Goal: Contribute content: Contribute content

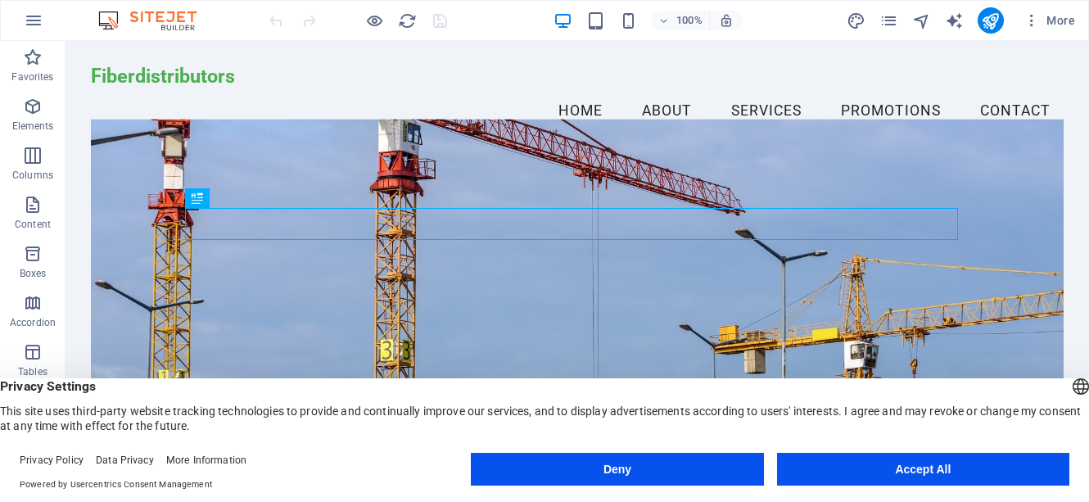
click at [909, 464] on button "Accept All" at bounding box center [923, 469] width 292 height 33
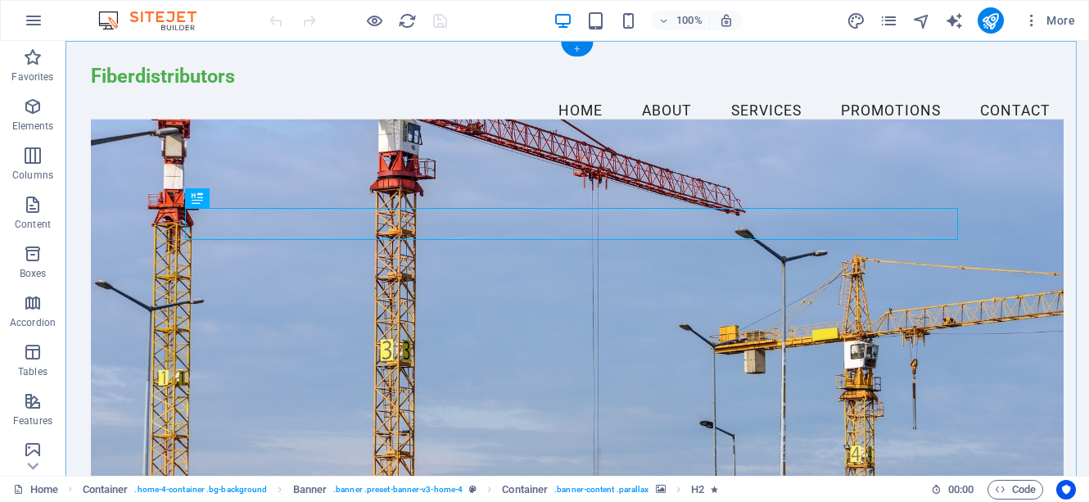
click at [576, 50] on div "+" at bounding box center [577, 49] width 32 height 15
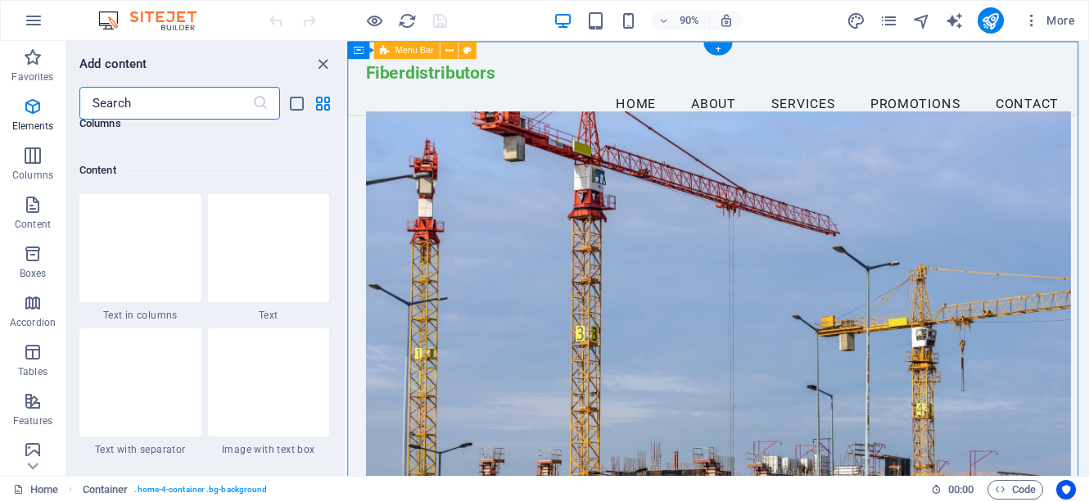
scroll to position [2866, 0]
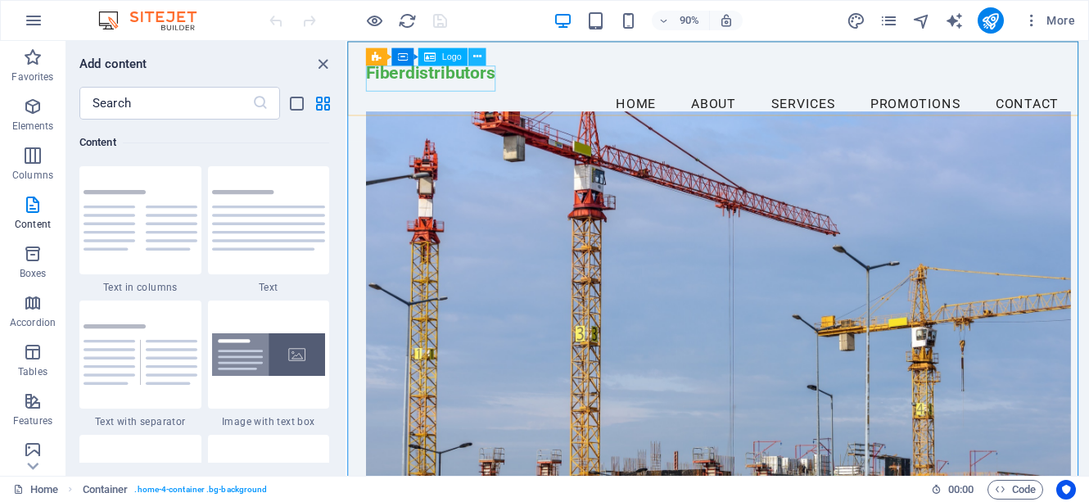
click at [479, 55] on icon at bounding box center [477, 56] width 8 height 16
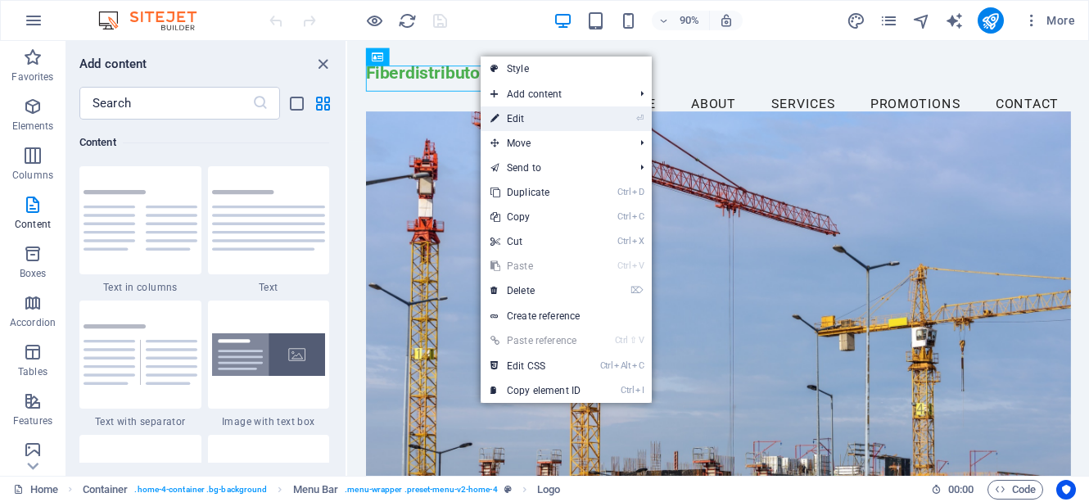
click at [515, 114] on link "⏎ Edit" at bounding box center [536, 118] width 110 height 25
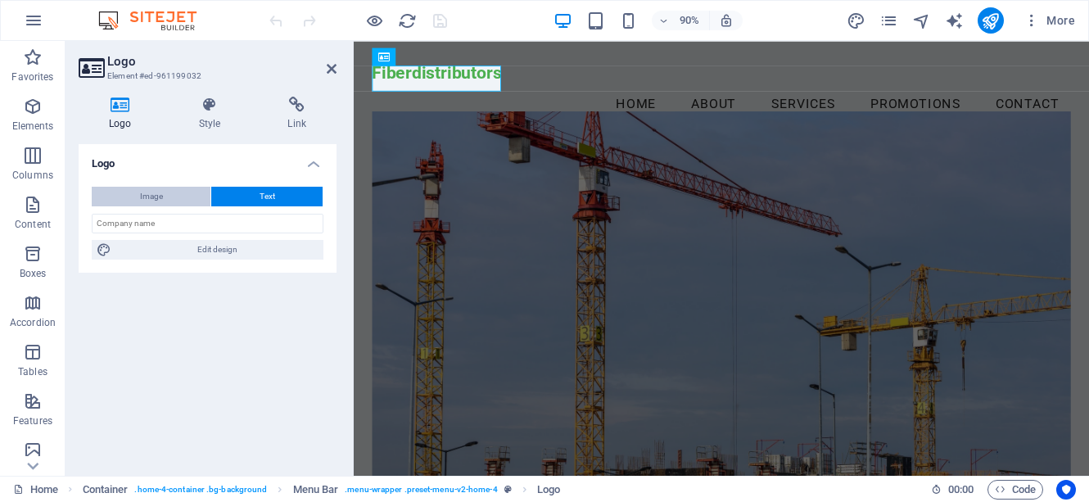
click at [157, 199] on span "Image" at bounding box center [151, 197] width 23 height 20
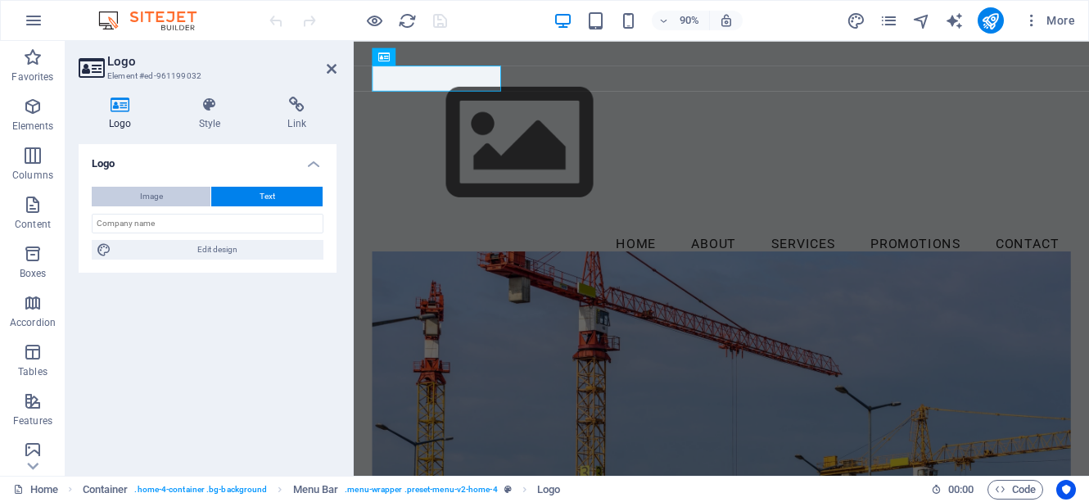
select select "DISABLED_OPTION_VALUE"
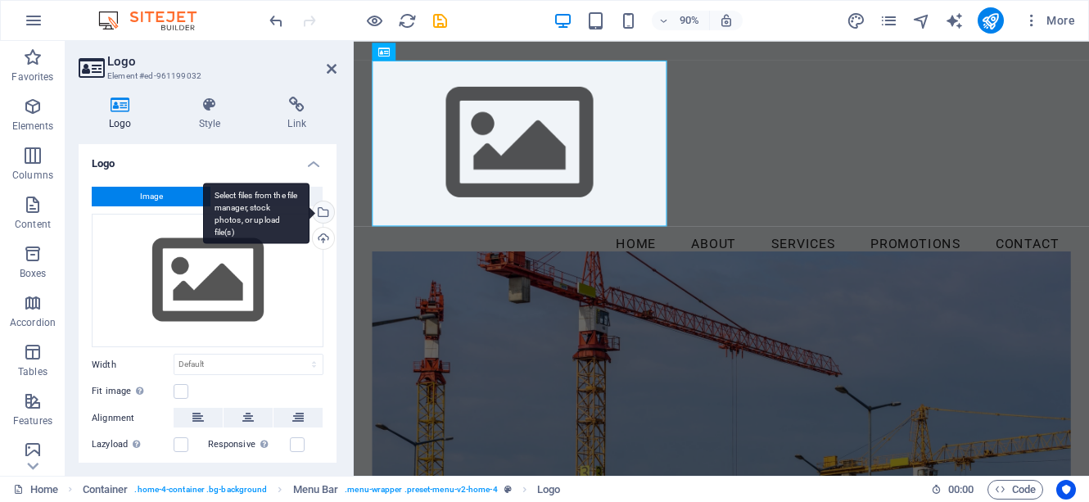
click at [321, 216] on div "Select files from the file manager, stock photos, or upload file(s)" at bounding box center [322, 213] width 25 height 25
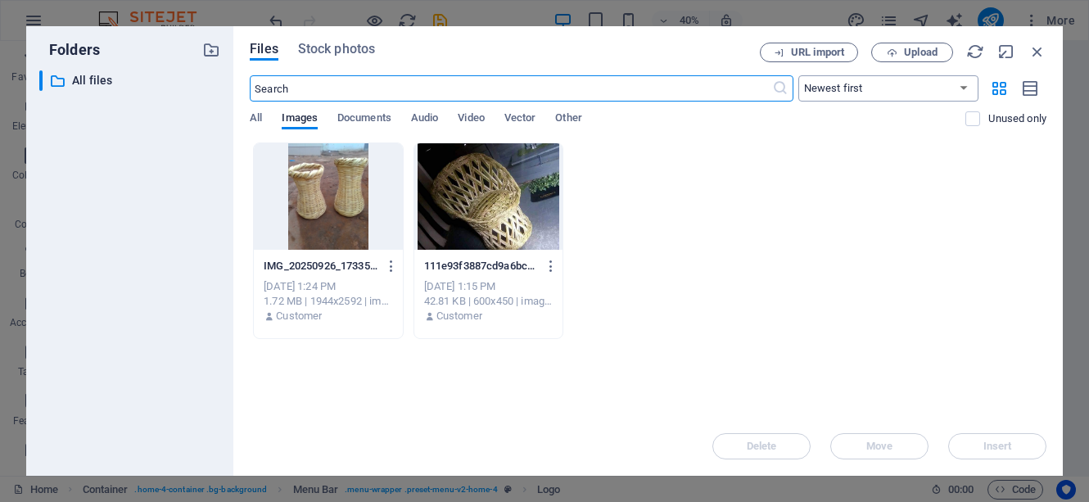
click at [962, 89] on select "Newest first Oldest first Name (A-Z) Name (Z-A) Size (0-9) Size (9-0) Resolutio…" at bounding box center [889, 88] width 180 height 26
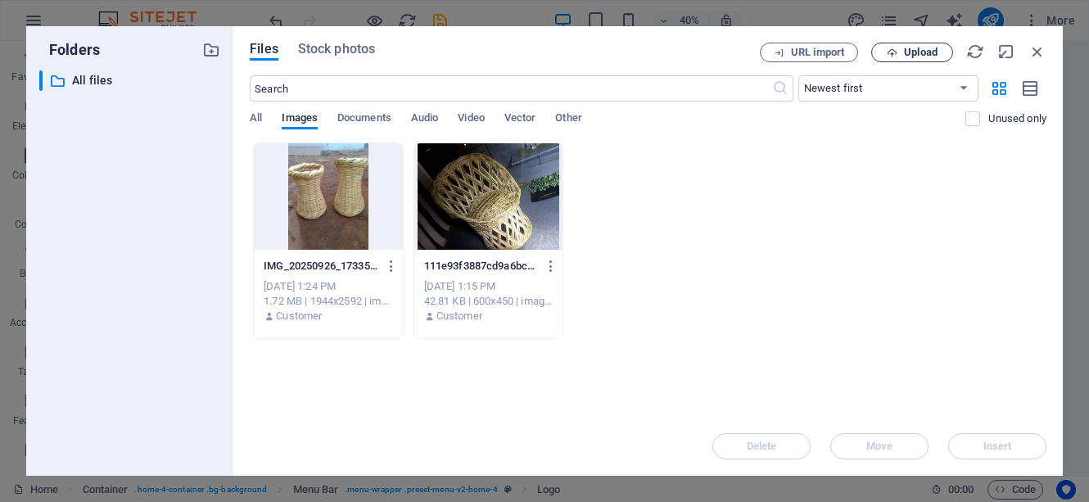
click at [918, 53] on span "Upload" at bounding box center [921, 53] width 34 height 10
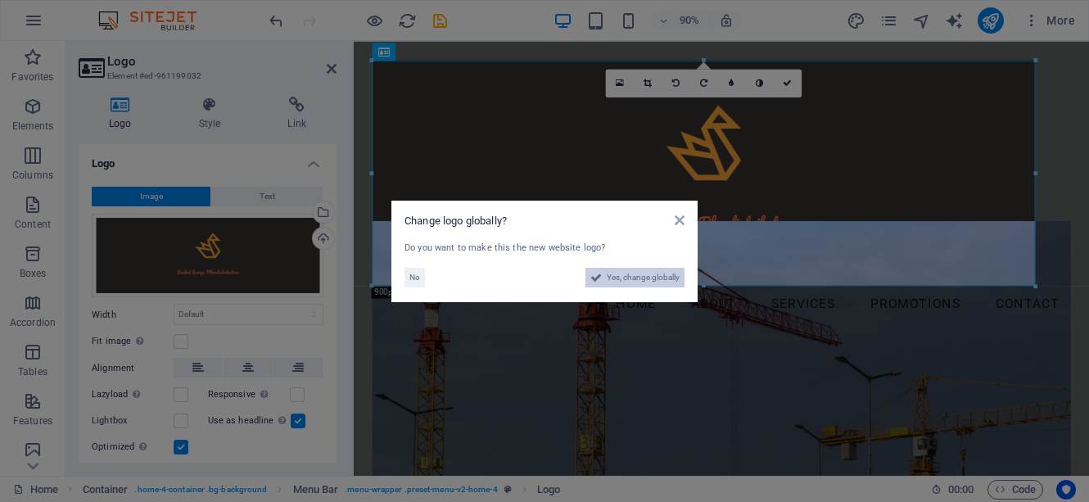
click at [633, 278] on span "Yes, change globally" at bounding box center [643, 278] width 73 height 20
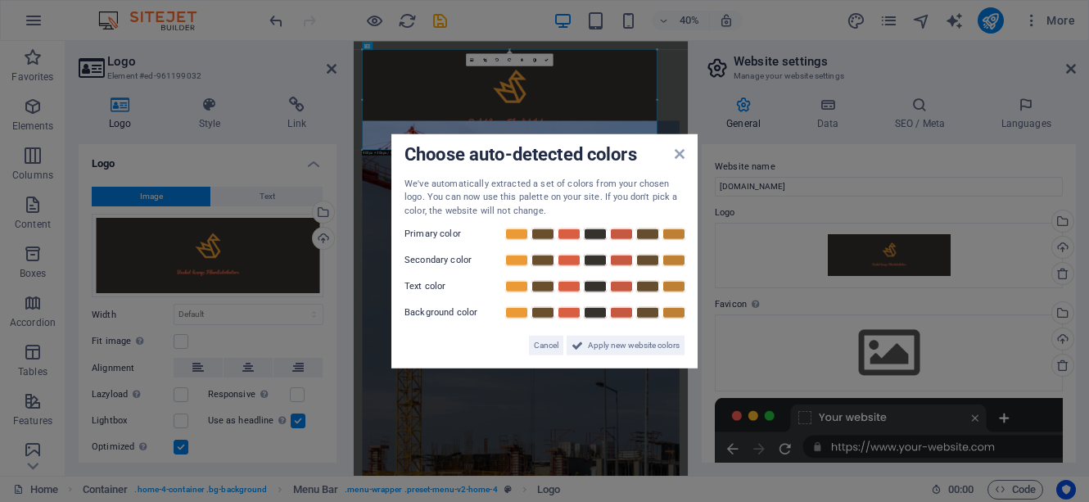
click at [681, 161] on div "Choose auto-detected colors" at bounding box center [545, 155] width 280 height 17
click at [680, 156] on icon at bounding box center [680, 153] width 10 height 13
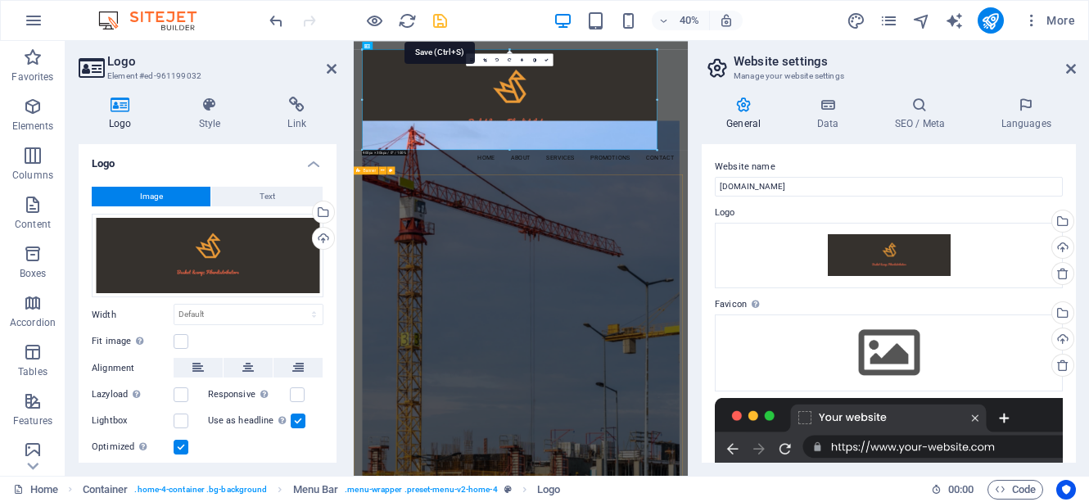
click at [439, 21] on icon "save" at bounding box center [440, 20] width 19 height 19
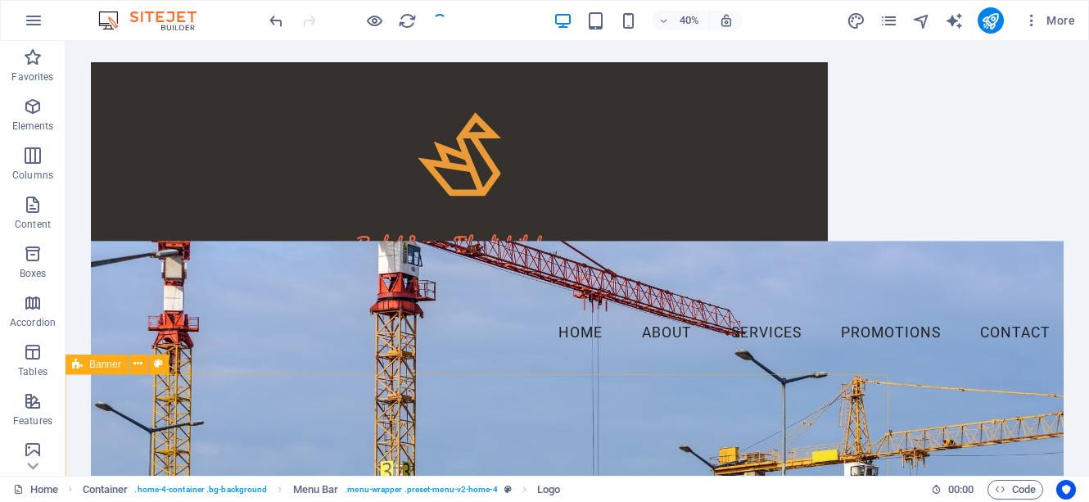
checkbox input "false"
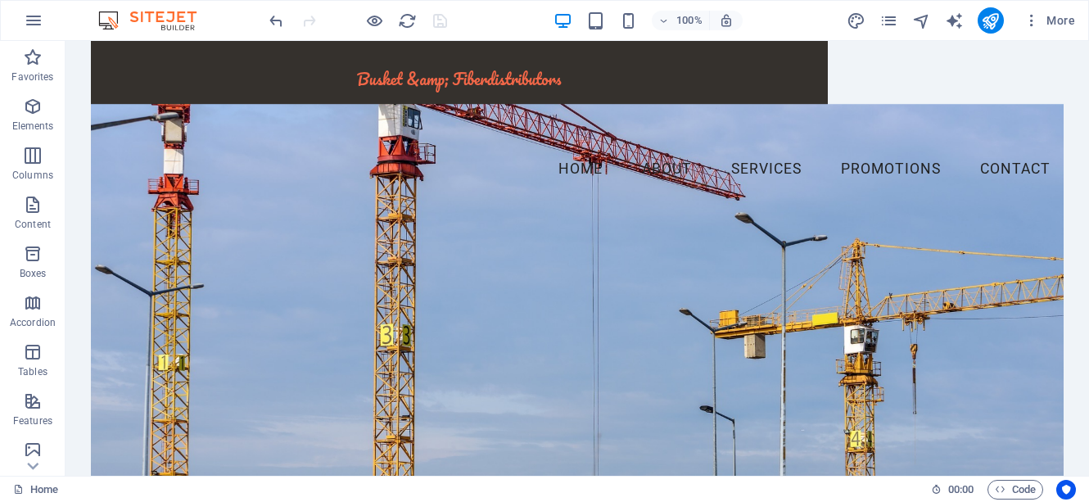
scroll to position [66, 0]
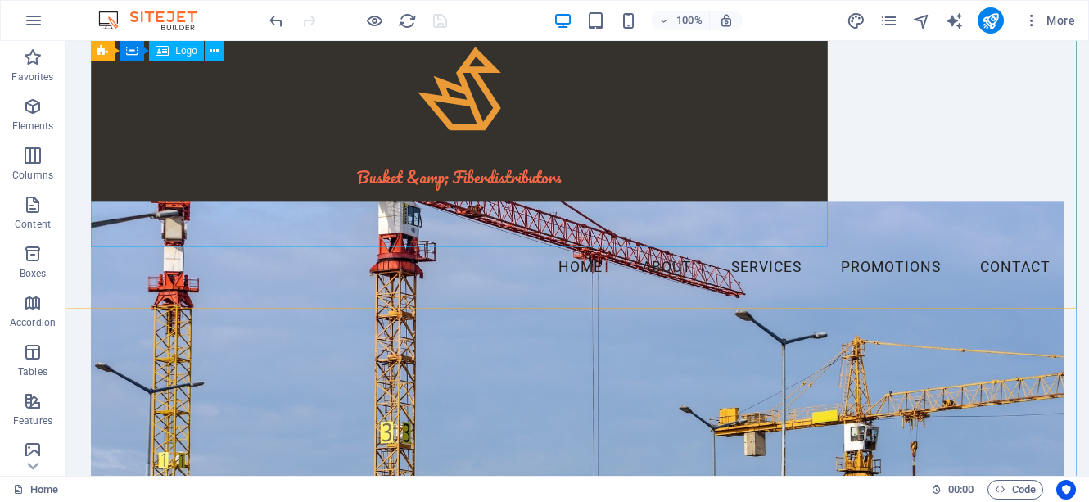
click at [675, 115] on div at bounding box center [577, 122] width 973 height 251
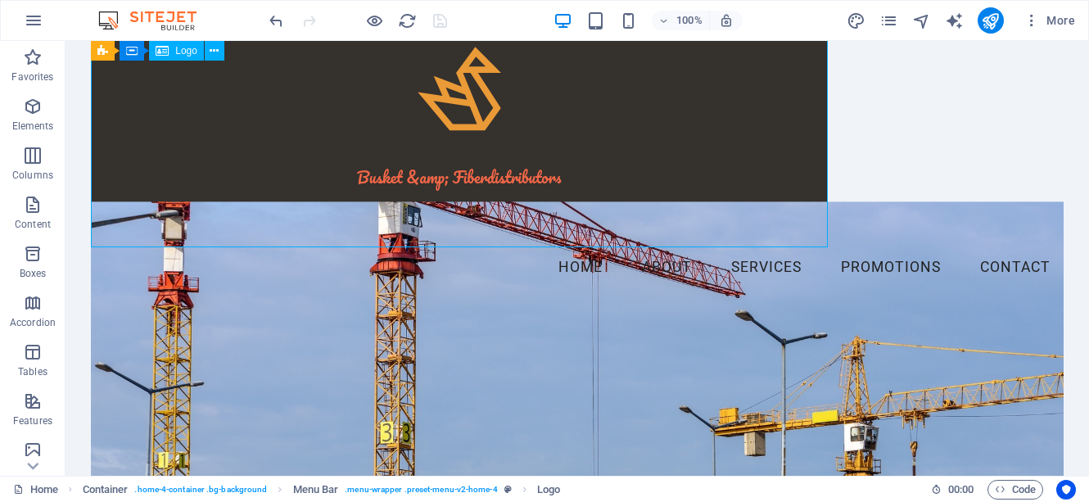
click at [560, 155] on div at bounding box center [577, 122] width 973 height 251
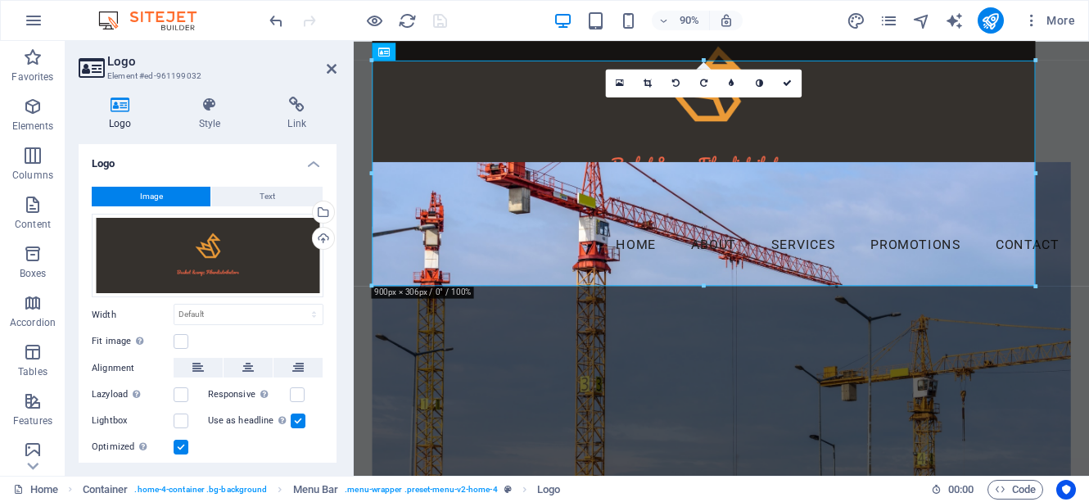
scroll to position [0, 0]
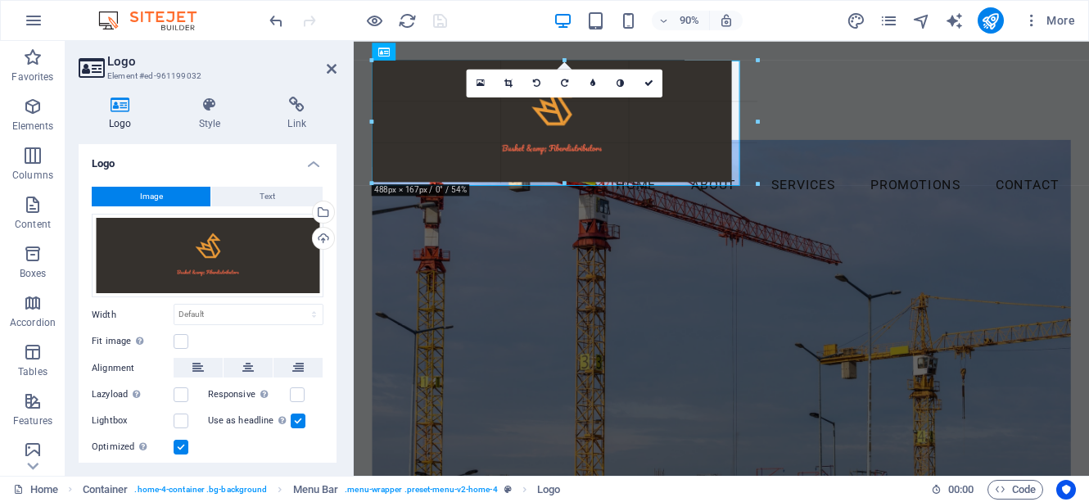
drag, startPoint x: 704, startPoint y: 61, endPoint x: 708, endPoint y: 215, distance: 154.0
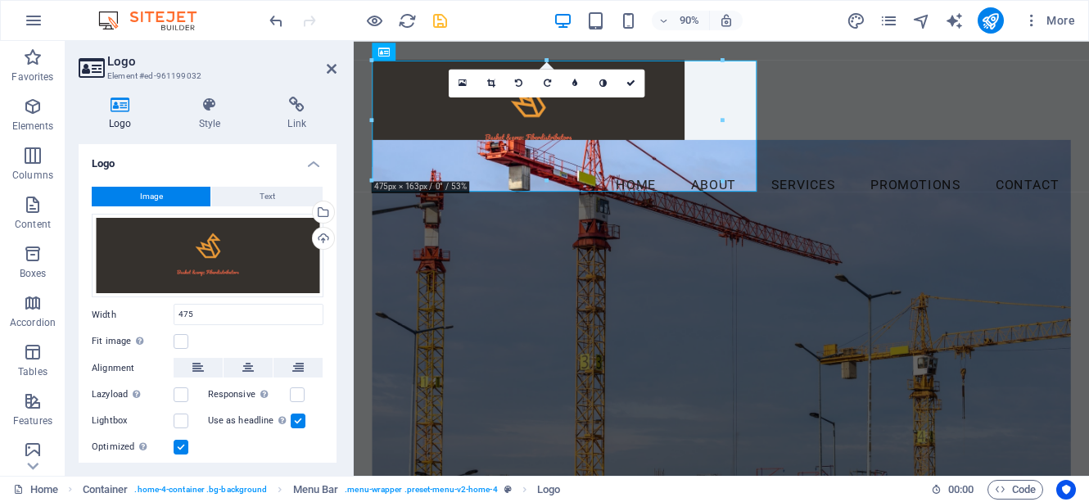
type input "475"
select select "px"
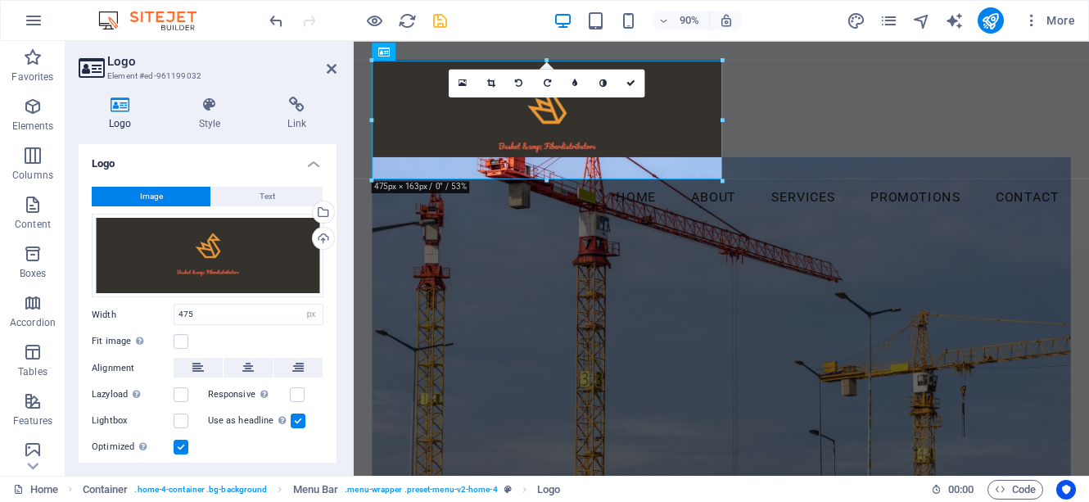
drag, startPoint x: 754, startPoint y: 260, endPoint x: 762, endPoint y: 288, distance: 28.8
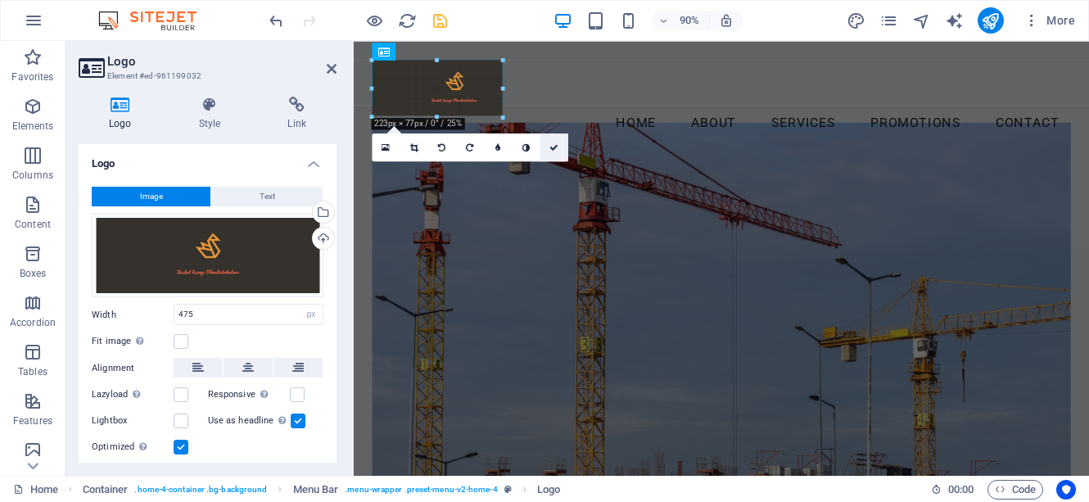
drag, startPoint x: 549, startPoint y: 59, endPoint x: 548, endPoint y: 142, distance: 82.7
type input "176"
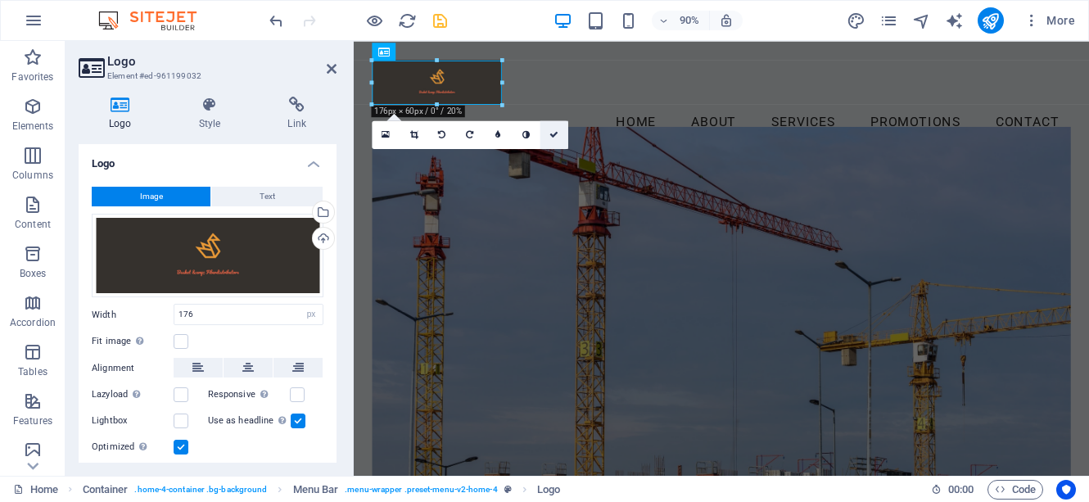
click at [547, 142] on link at bounding box center [555, 134] width 28 height 28
click at [835, 142] on figure at bounding box center [762, 356] width 776 height 441
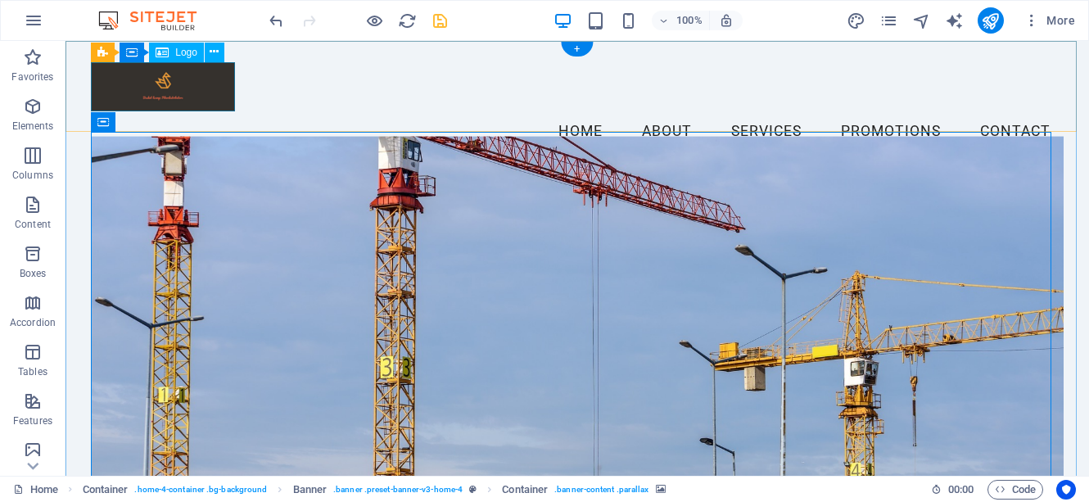
click at [220, 76] on div at bounding box center [577, 86] width 973 height 49
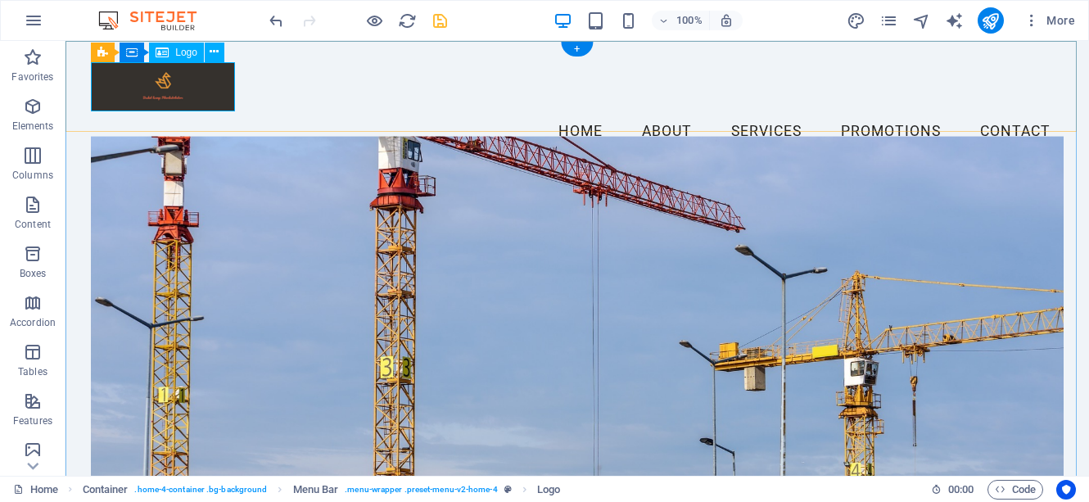
click at [212, 81] on div at bounding box center [577, 86] width 973 height 49
click at [201, 82] on div at bounding box center [577, 86] width 973 height 49
click at [170, 83] on div at bounding box center [577, 86] width 973 height 49
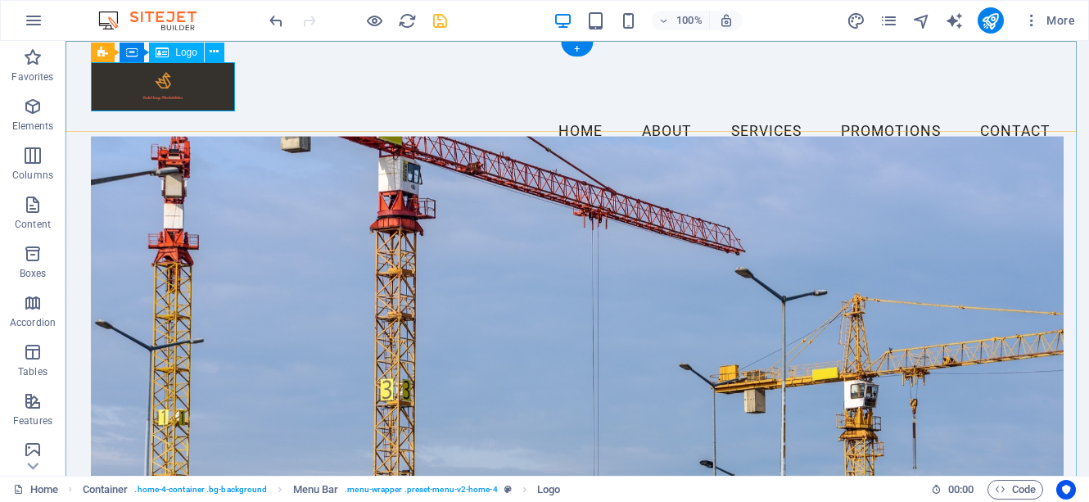
select select "px"
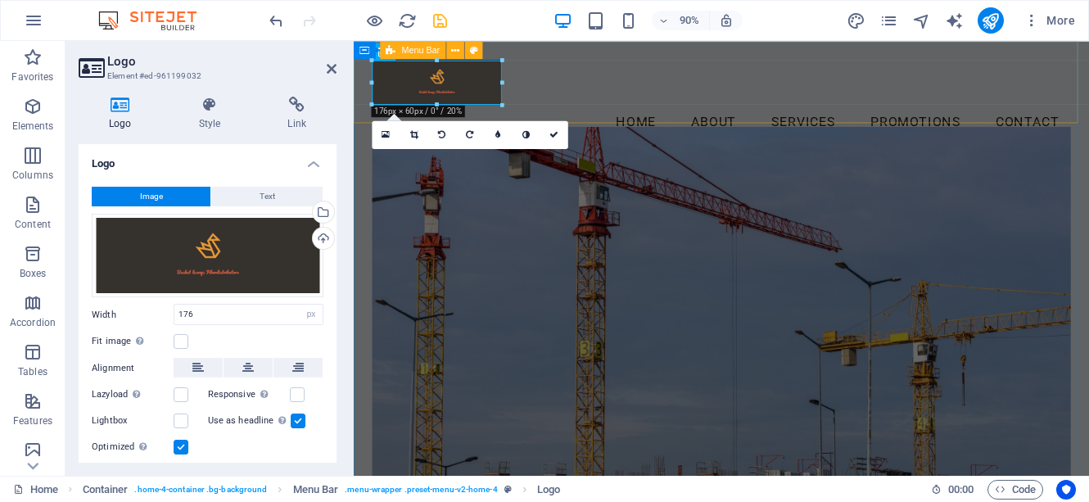
drag, startPoint x: 858, startPoint y: 98, endPoint x: 543, endPoint y: 59, distance: 317.8
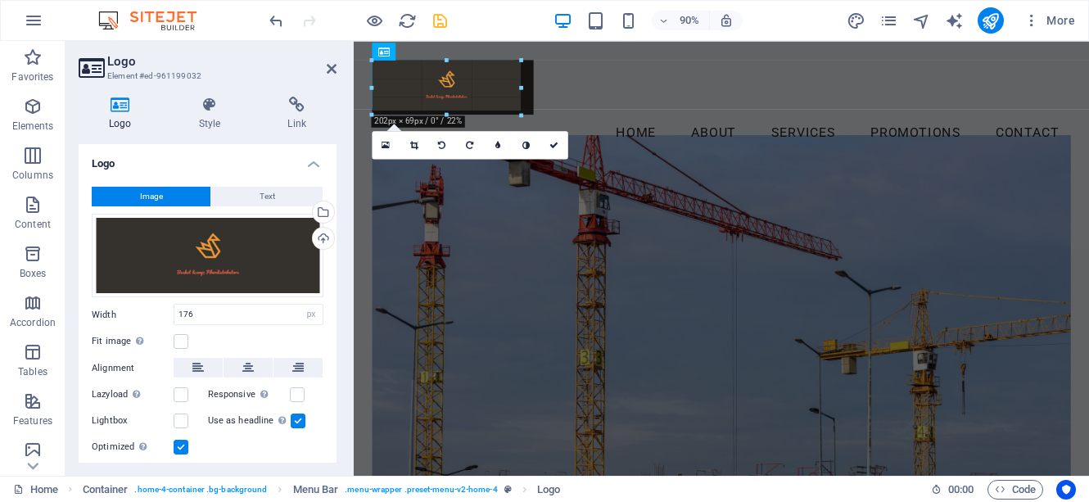
drag, startPoint x: 505, startPoint y: 80, endPoint x: 540, endPoint y: 79, distance: 35.2
type input "210"
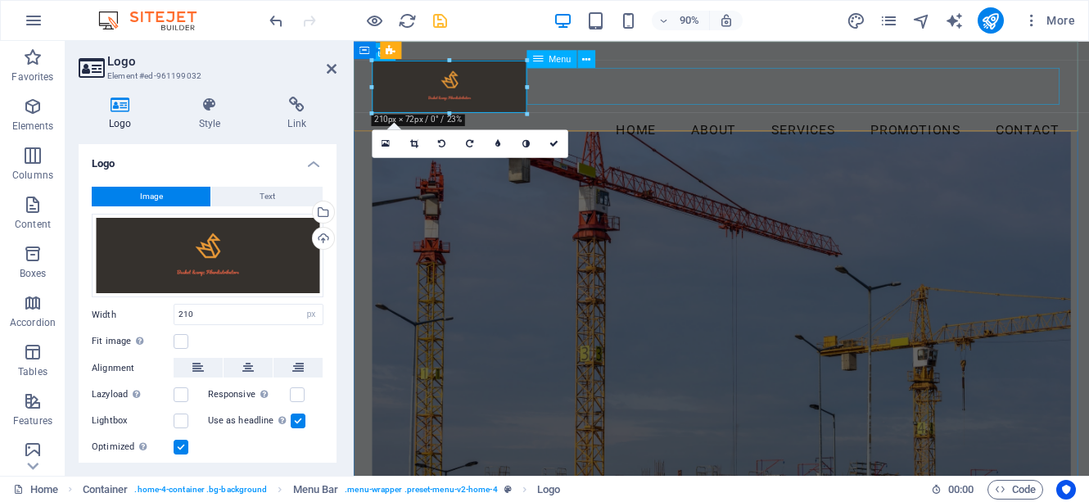
click at [554, 120] on nav "Home About Services Promotions Contact" at bounding box center [762, 140] width 776 height 41
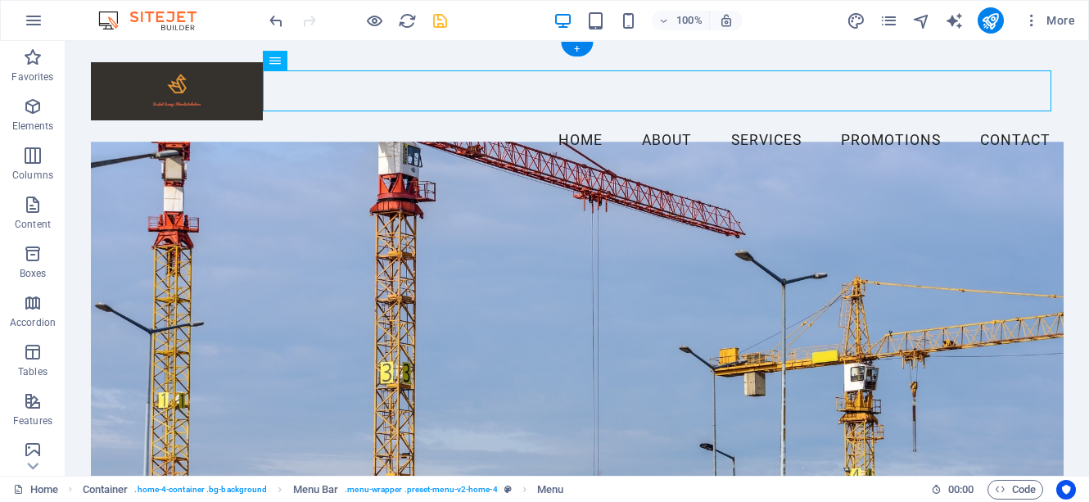
click at [162, 123] on div "Menu Home About Services Promotions Contact" at bounding box center [578, 111] width 1024 height 141
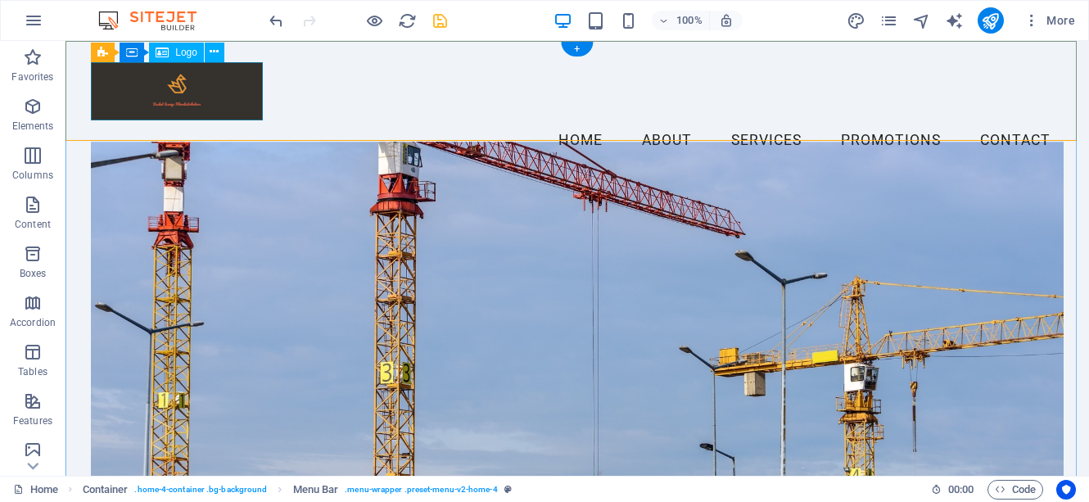
click at [233, 104] on div at bounding box center [577, 91] width 973 height 58
click at [260, 92] on div at bounding box center [577, 91] width 973 height 58
click at [244, 94] on div at bounding box center [577, 91] width 973 height 58
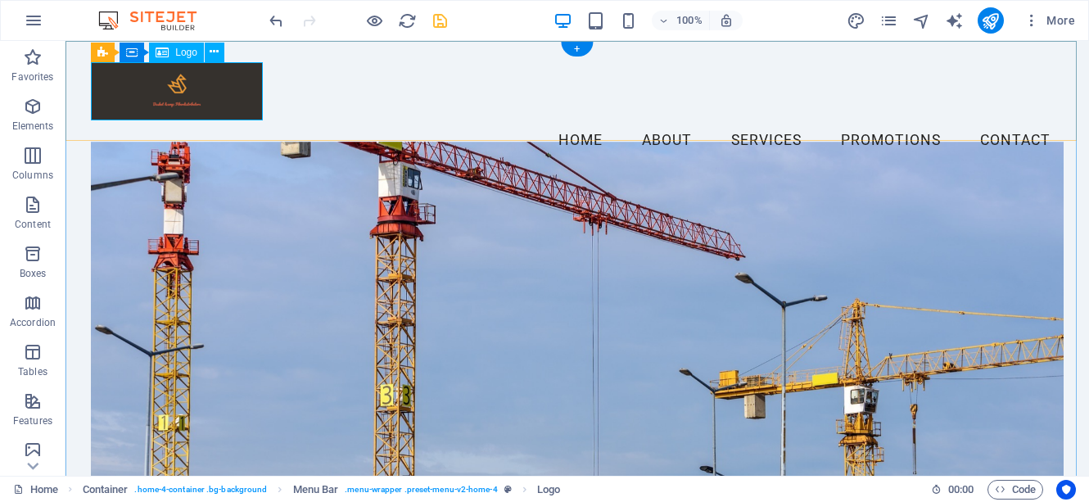
select select "px"
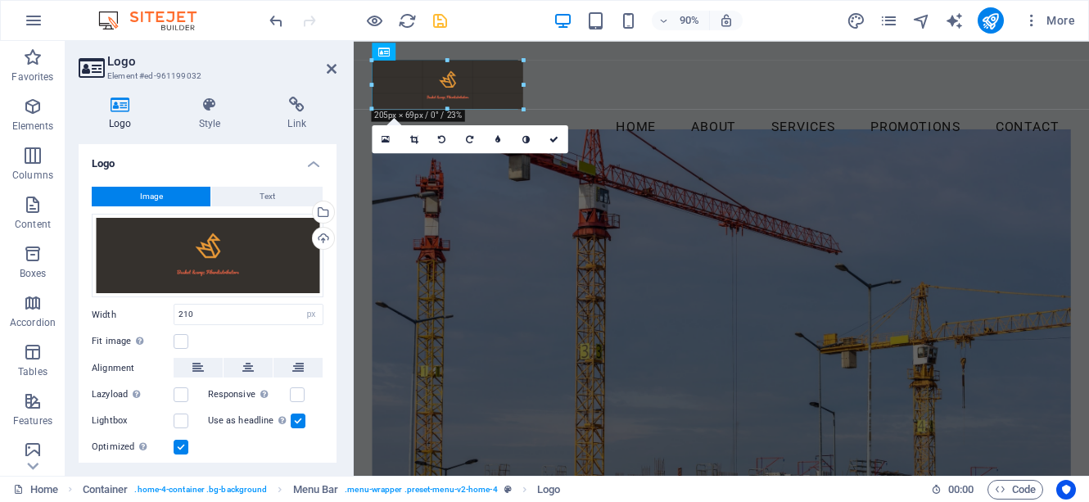
drag, startPoint x: 526, startPoint y: 111, endPoint x: 516, endPoint y: 97, distance: 17.0
type input "198"
click at [442, 22] on icon "save" at bounding box center [440, 20] width 19 height 19
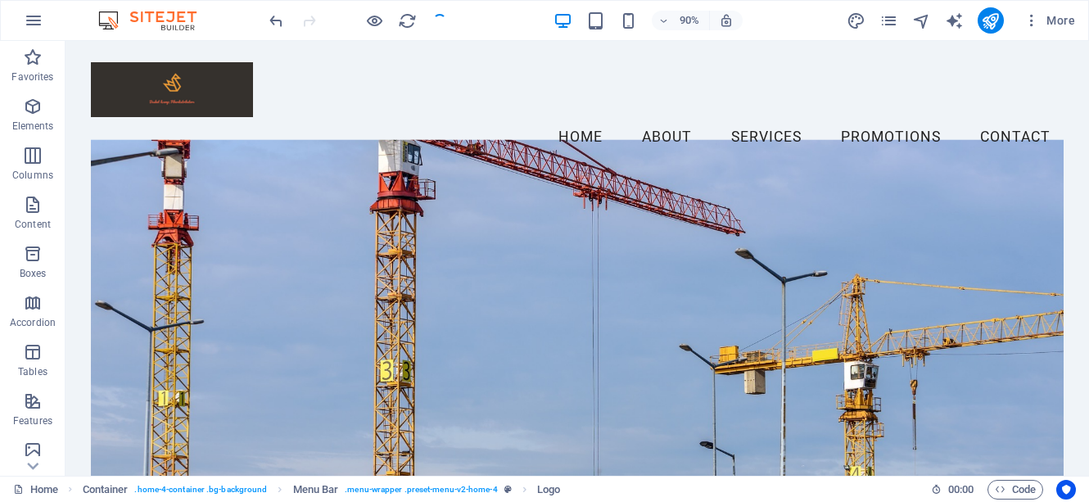
checkbox input "false"
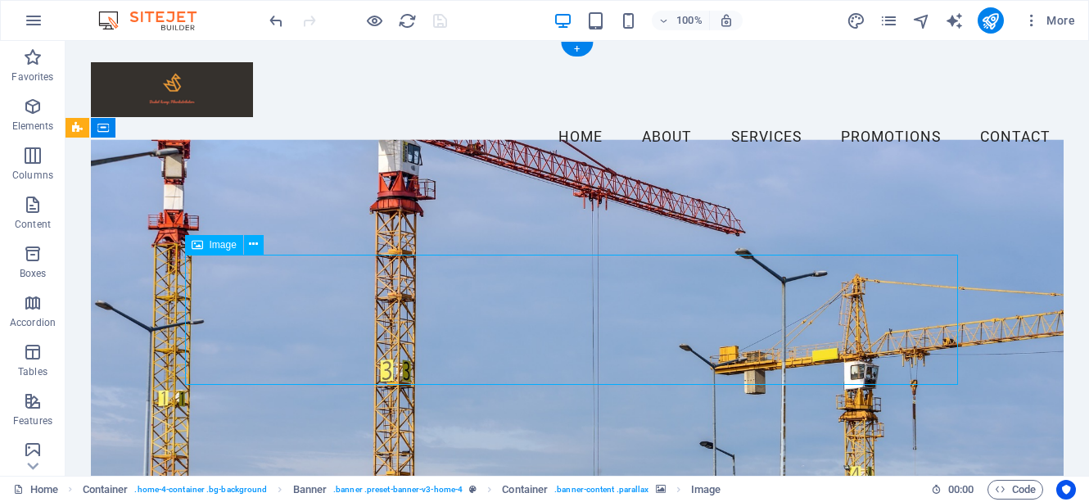
click at [328, 278] on div "H2 Container Banner Container Container Menu Bar Image Spacer Menu Container Lo…" at bounding box center [578, 258] width 1024 height 435
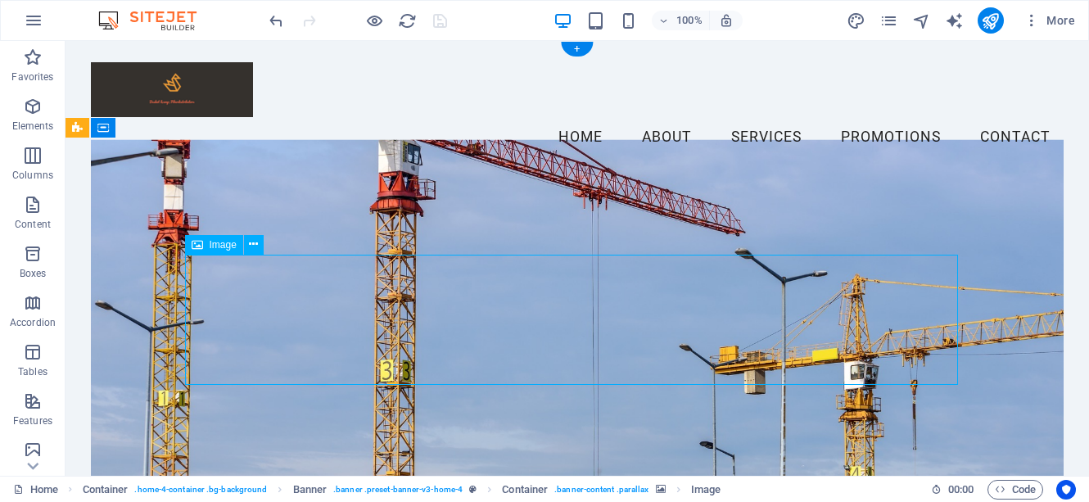
click at [328, 278] on div "H2 Container Banner Container Container Menu Bar Image Spacer Menu Container Lo…" at bounding box center [578, 258] width 1024 height 435
select select "px"
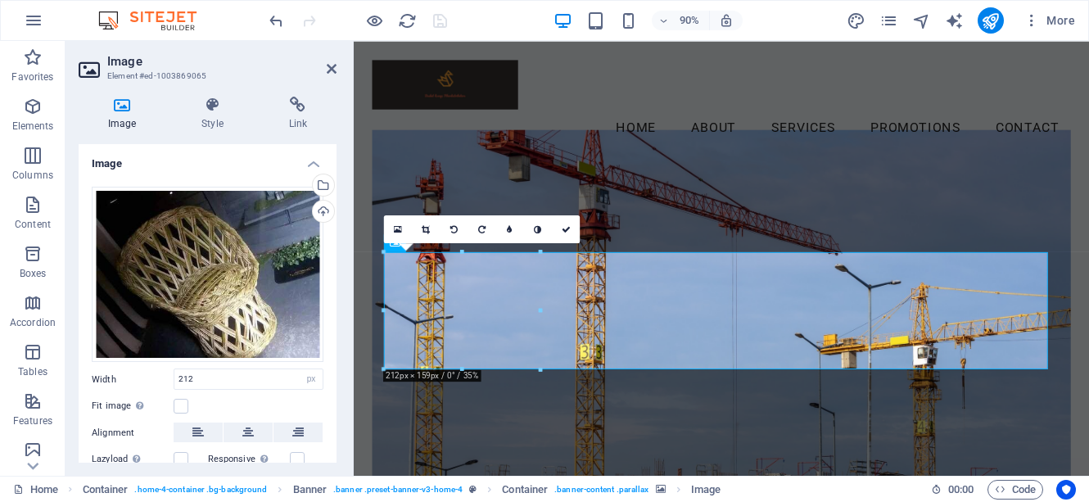
click at [540, 242] on div "16:10 16:9 4:3 1:1 1:2 0" at bounding box center [482, 229] width 196 height 28
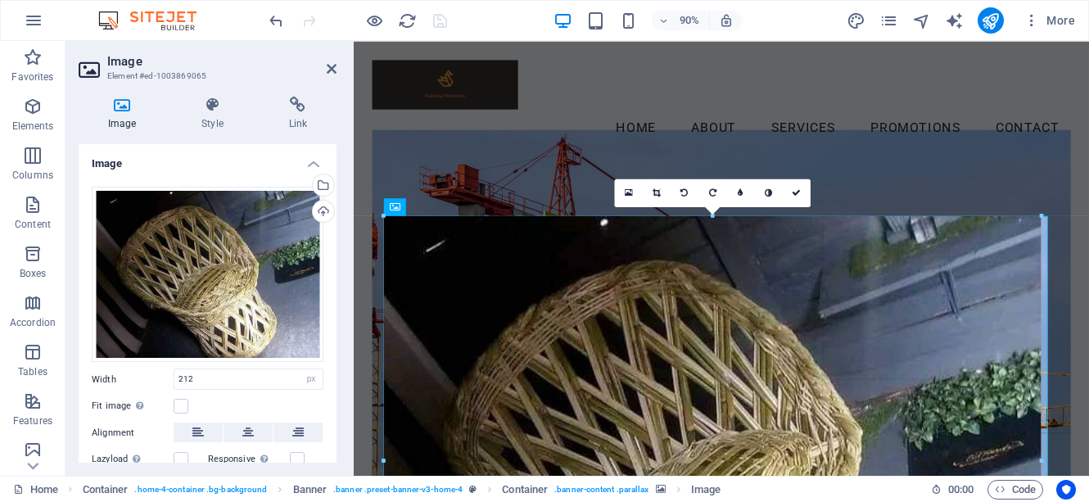
drag, startPoint x: 538, startPoint y: 307, endPoint x: 1095, endPoint y: 247, distance: 560.2
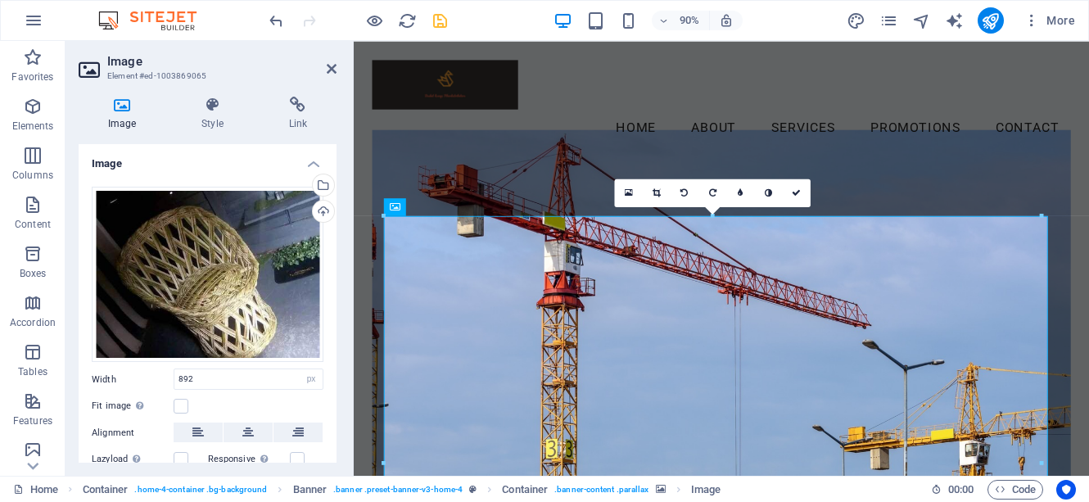
drag, startPoint x: 1063, startPoint y: 248, endPoint x: 751, endPoint y: 241, distance: 312.1
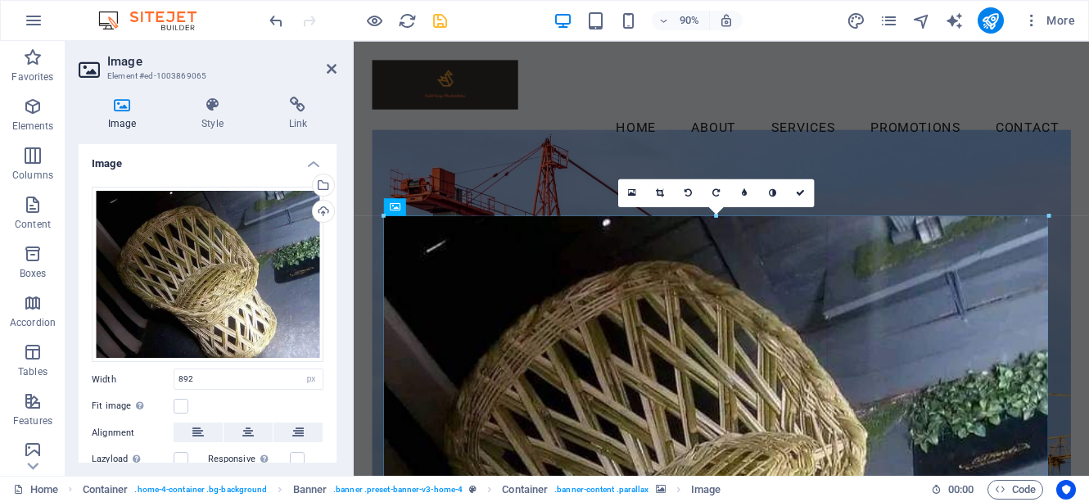
drag, startPoint x: 550, startPoint y: 215, endPoint x: 546, endPoint y: 115, distance: 100.8
type input "901"
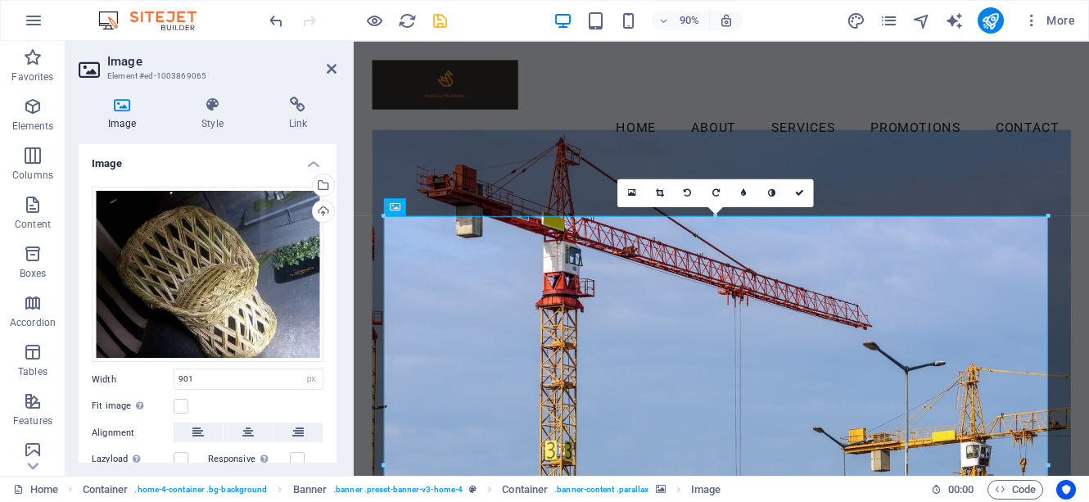
drag, startPoint x: 1405, startPoint y: 254, endPoint x: 1136, endPoint y: 227, distance: 270.0
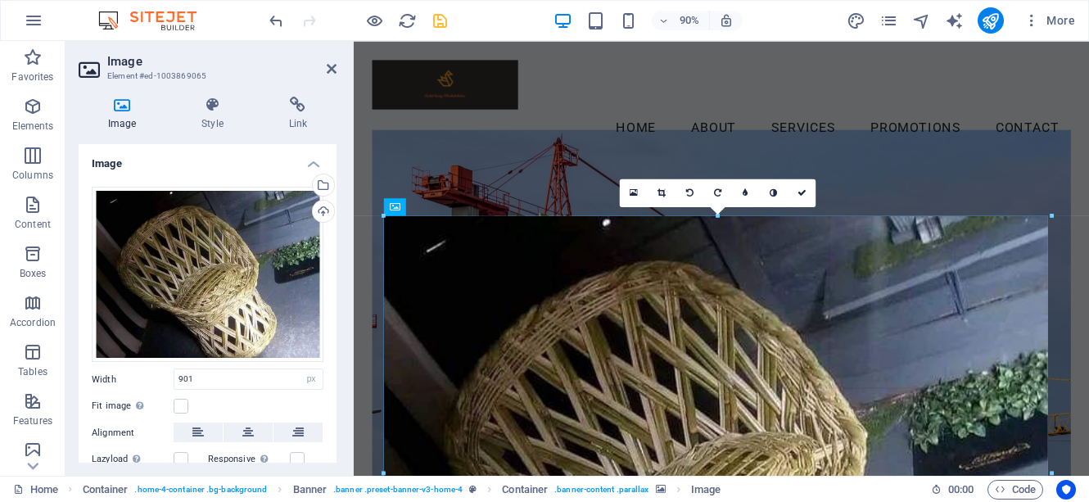
drag, startPoint x: 1049, startPoint y: 214, endPoint x: 1076, endPoint y: 193, distance: 33.9
click at [1076, 193] on div "Drag here to replace the existing content. Press “Ctrl” if you want to create a…" at bounding box center [721, 258] width 735 height 435
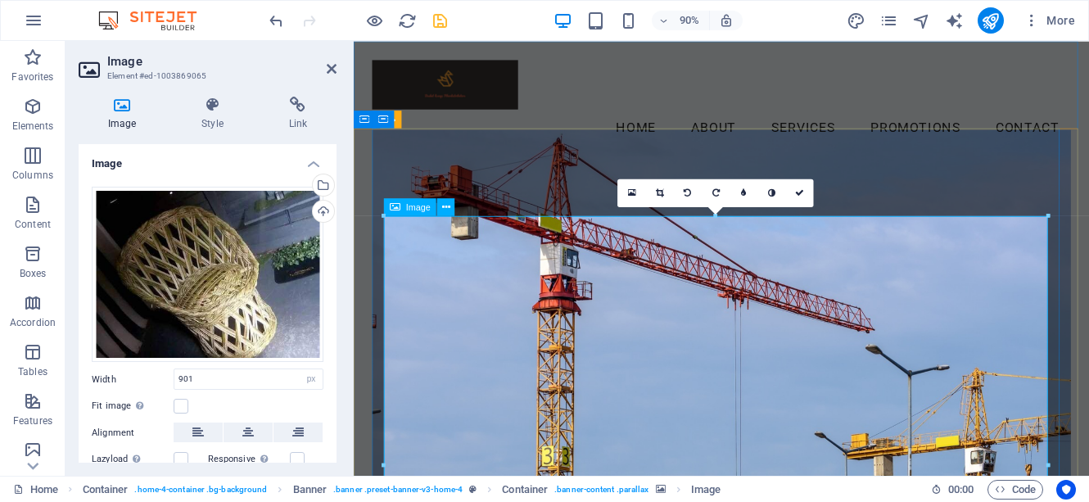
drag, startPoint x: 364, startPoint y: 176, endPoint x: 799, endPoint y: 43, distance: 455.7
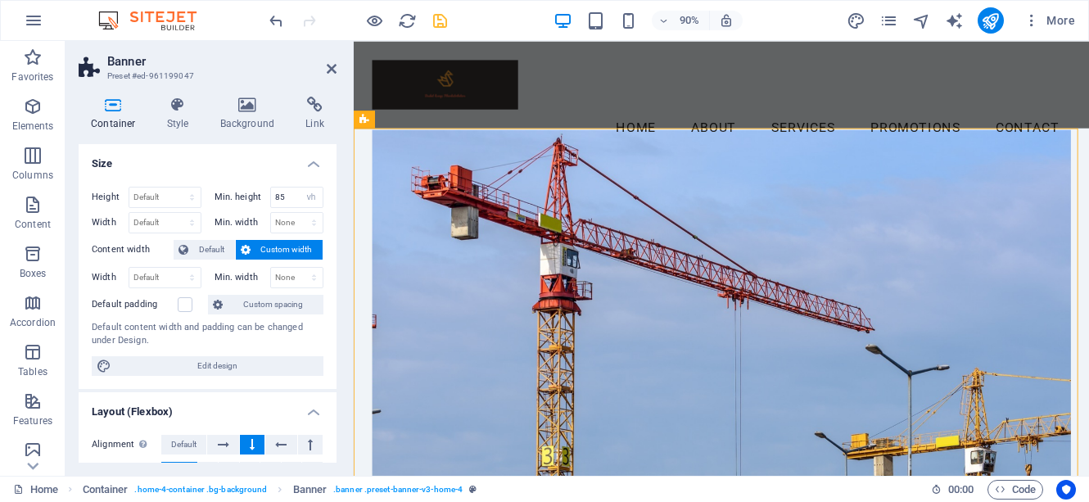
click at [438, 17] on icon "save" at bounding box center [440, 20] width 19 height 19
click at [438, 17] on div at bounding box center [357, 20] width 183 height 26
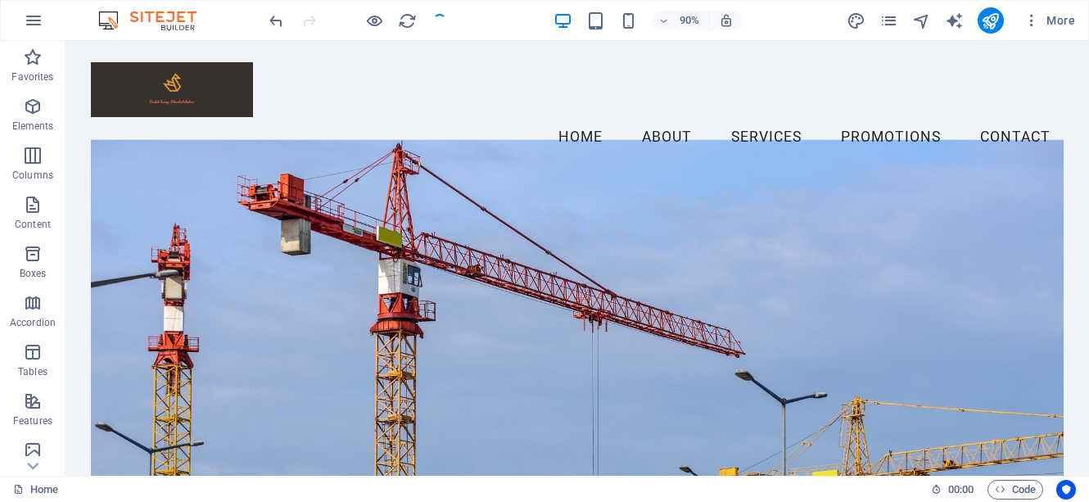
checkbox input "false"
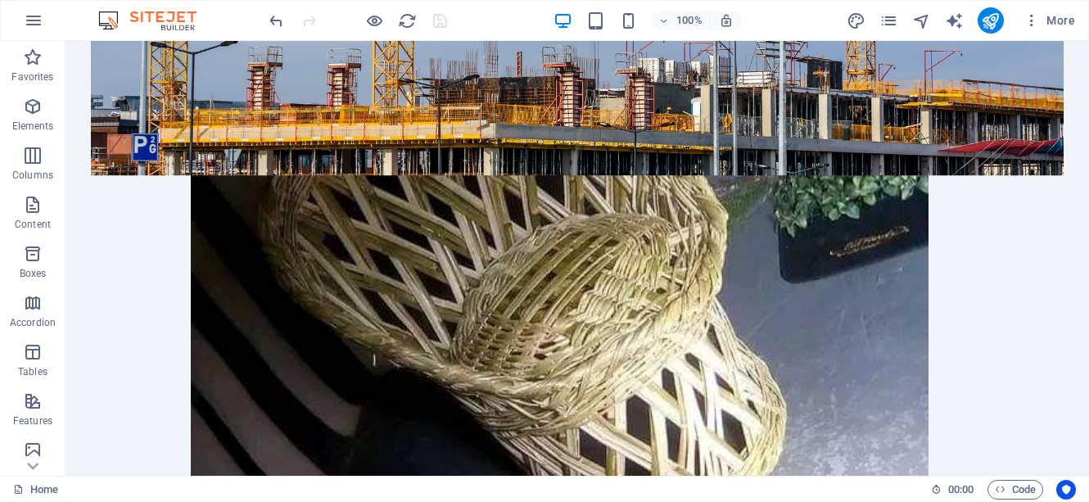
scroll to position [983, 0]
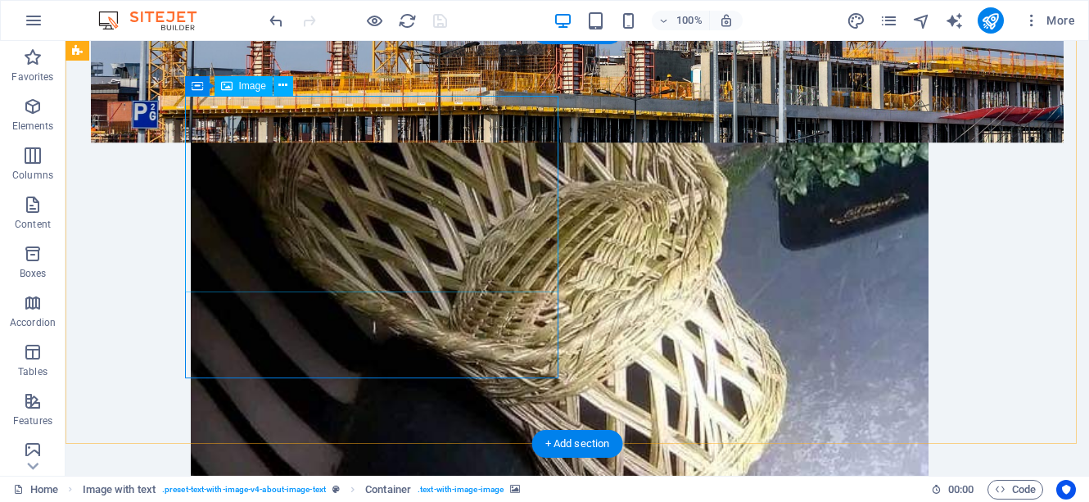
click at [295, 241] on div "Drag here to replace the existing content. Press “Ctrl” if you want to create a…" at bounding box center [578, 258] width 1024 height 435
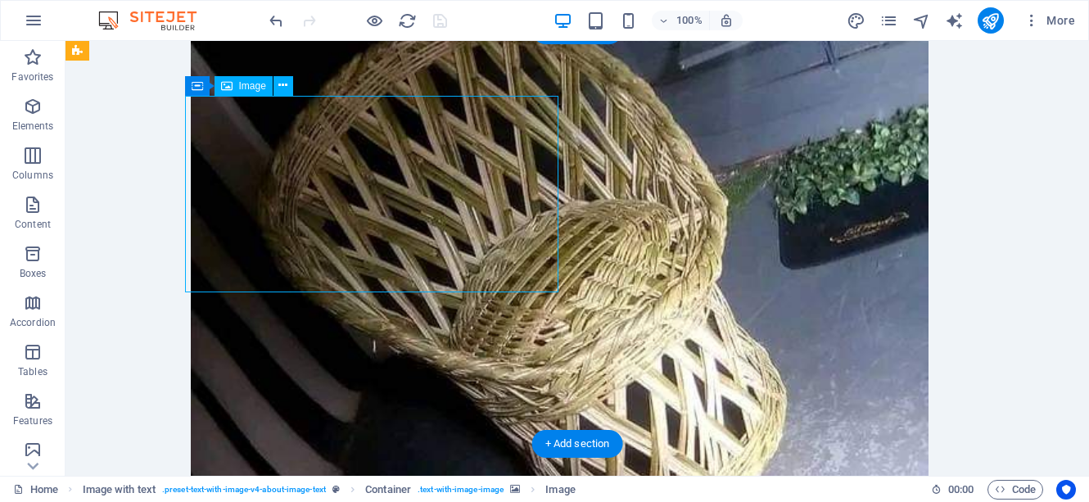
select select "px"
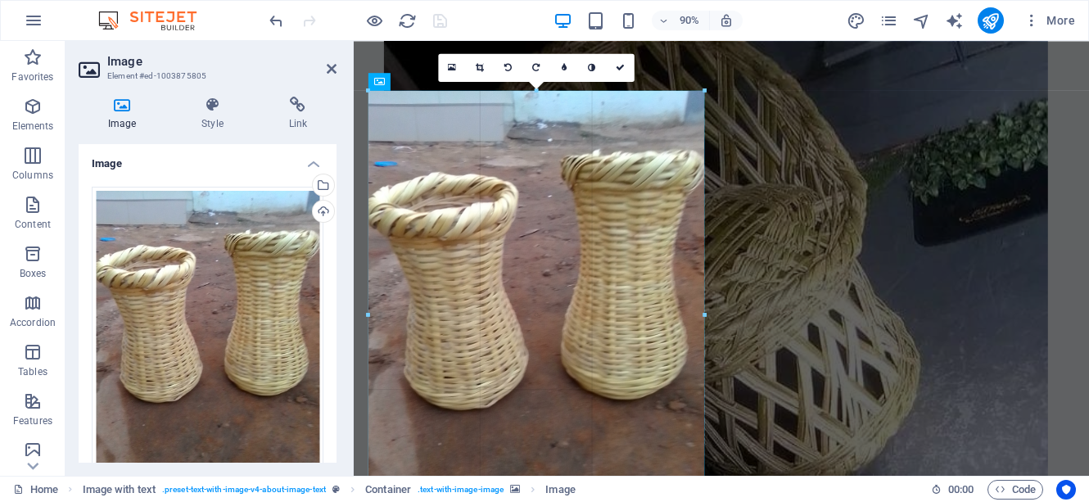
drag, startPoint x: 500, startPoint y: 265, endPoint x: 419, endPoint y: 203, distance: 102.2
type input "456"
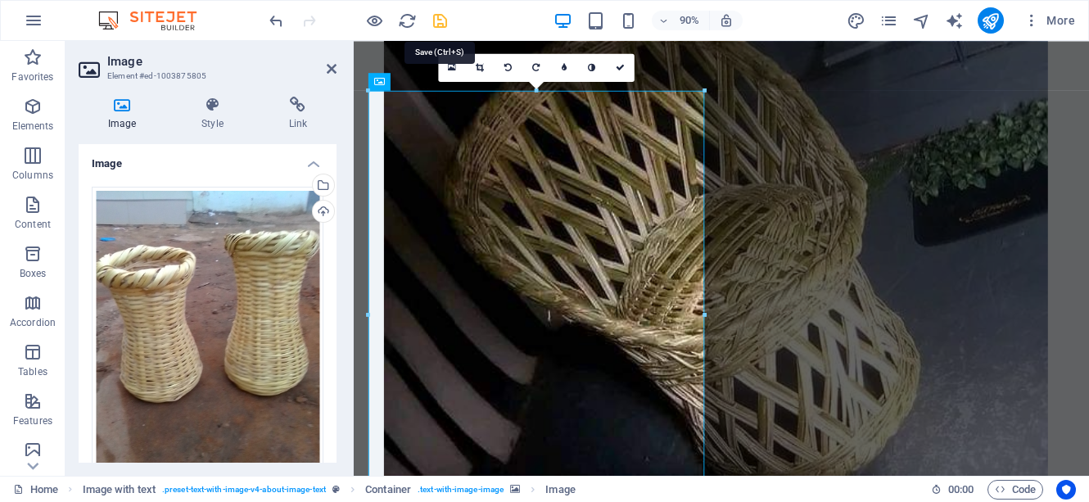
click at [439, 22] on icon "save" at bounding box center [440, 20] width 19 height 19
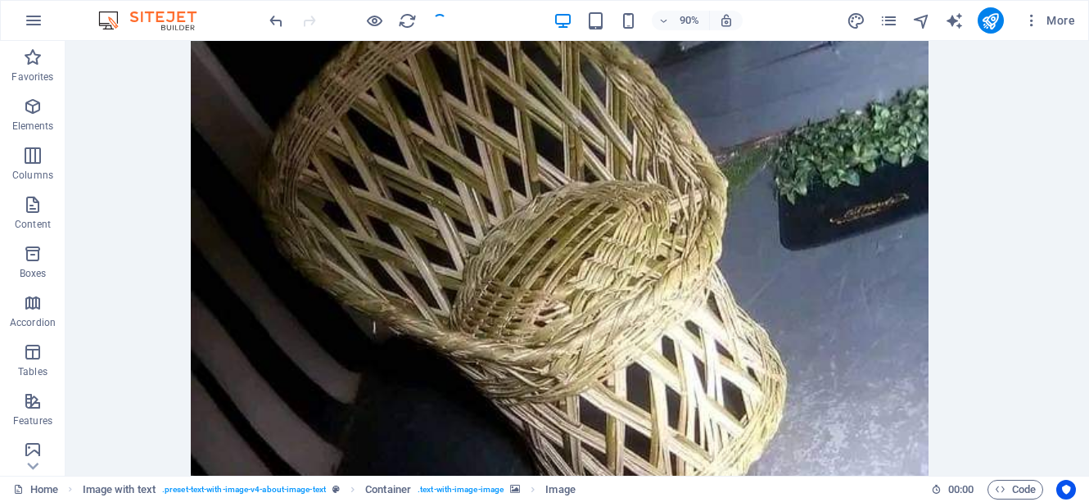
checkbox input "false"
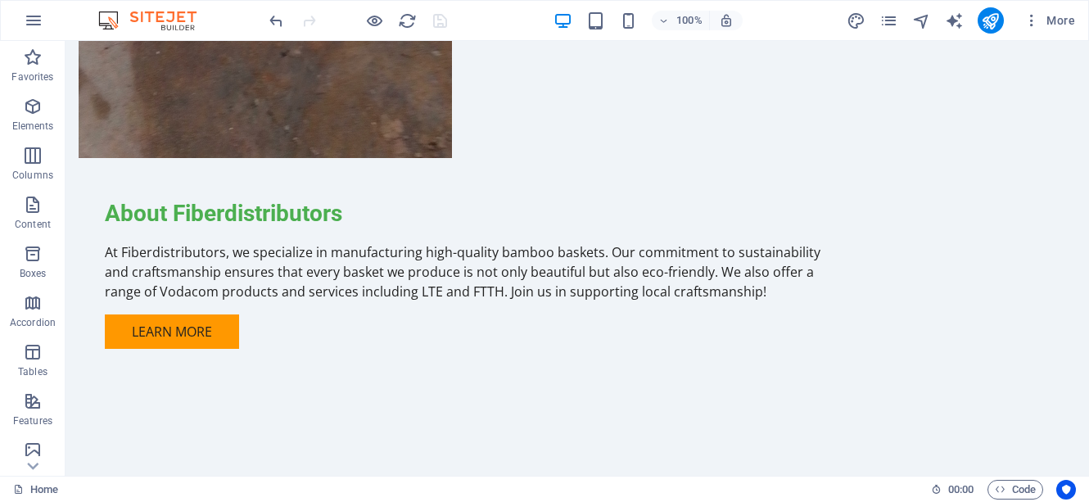
scroll to position [2881, 0]
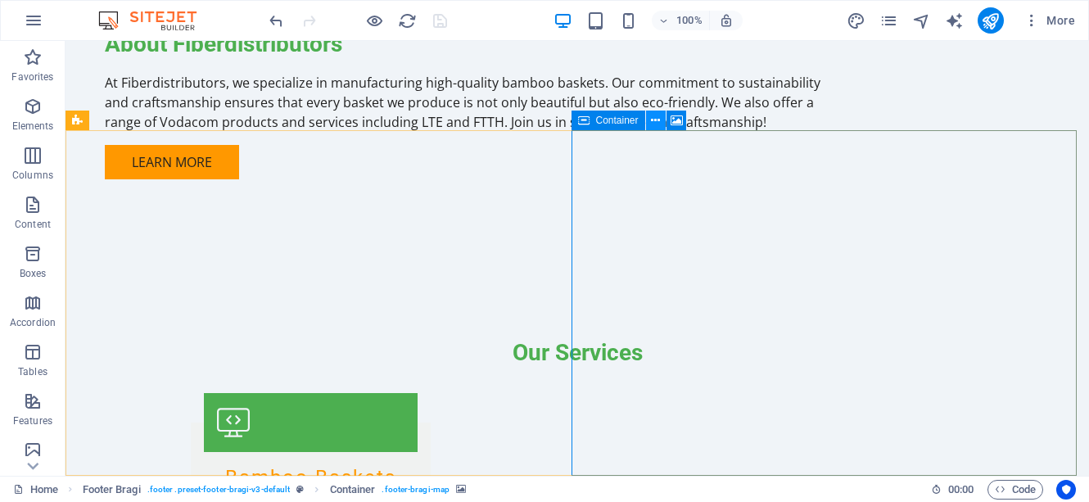
click at [659, 121] on icon at bounding box center [655, 120] width 9 height 17
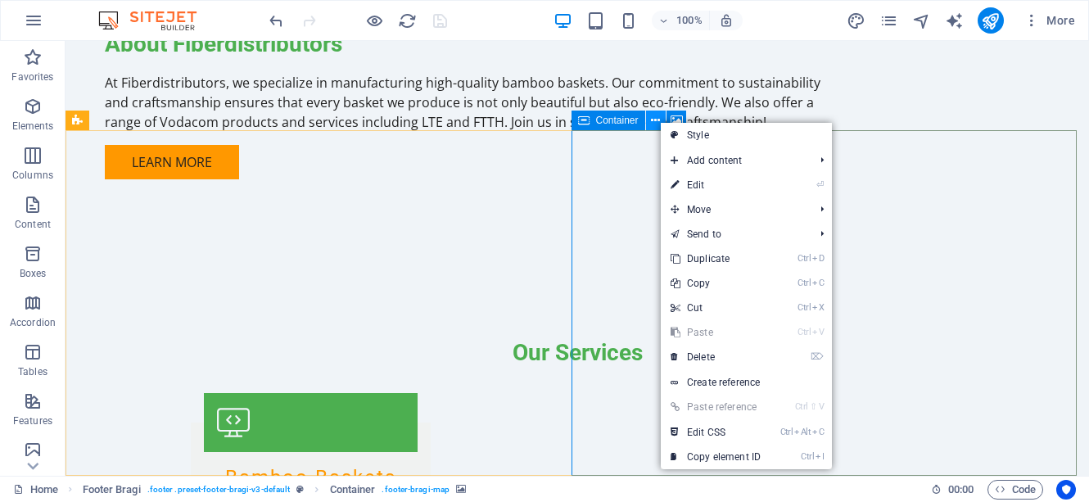
click at [659, 121] on icon at bounding box center [655, 120] width 9 height 17
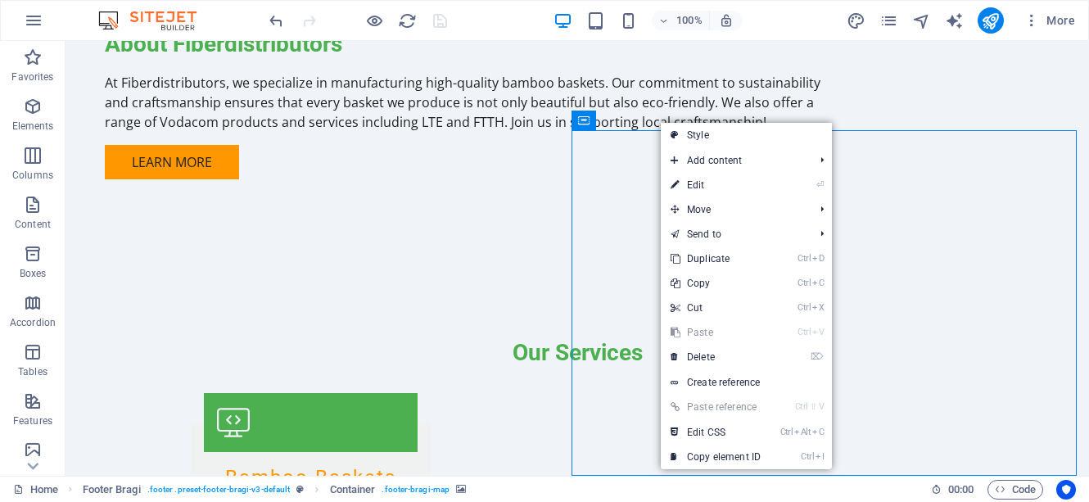
drag, startPoint x: 677, startPoint y: 124, endPoint x: 786, endPoint y: 156, distance: 114.3
click at [677, 124] on icon at bounding box center [675, 135] width 8 height 25
click at [0, 0] on button at bounding box center [0, 0] width 0 height 0
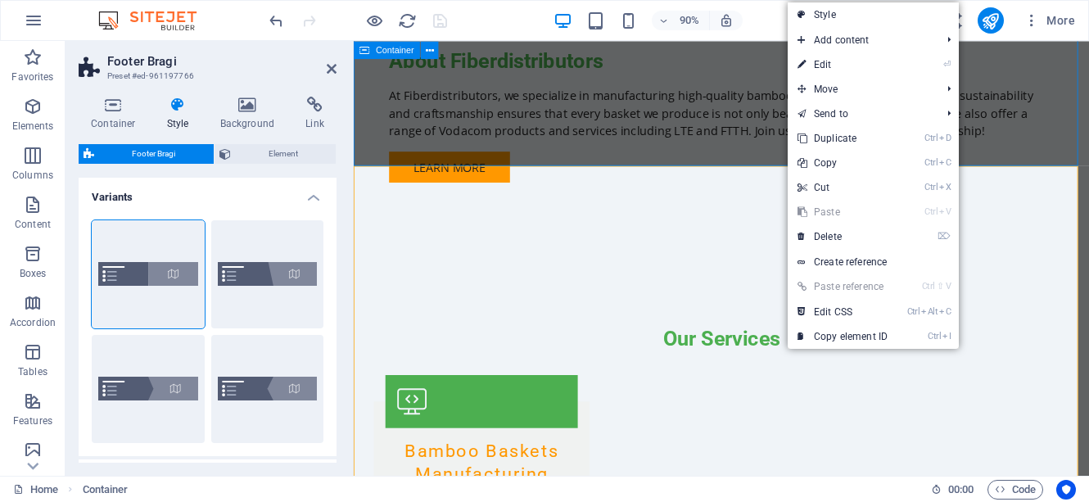
scroll to position [2527, 0]
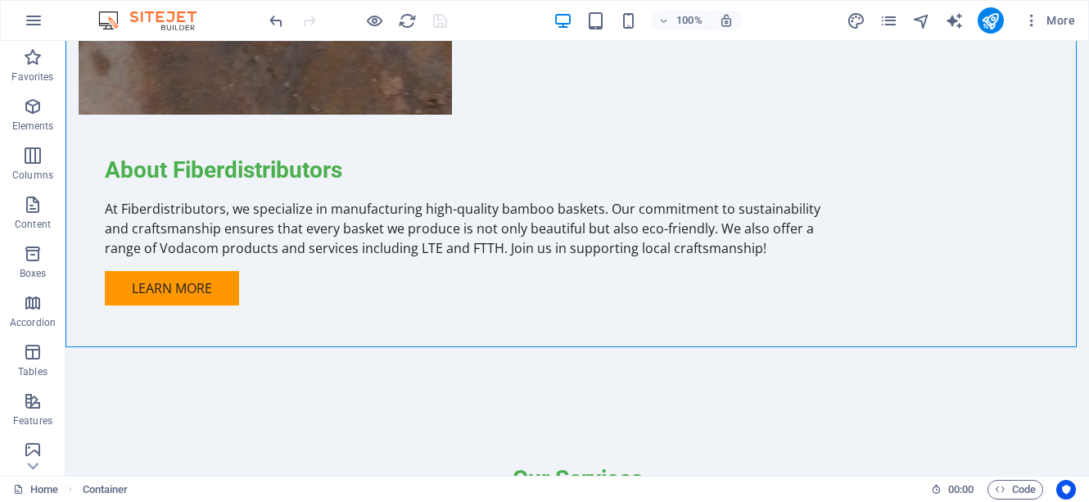
scroll to position [2881, 0]
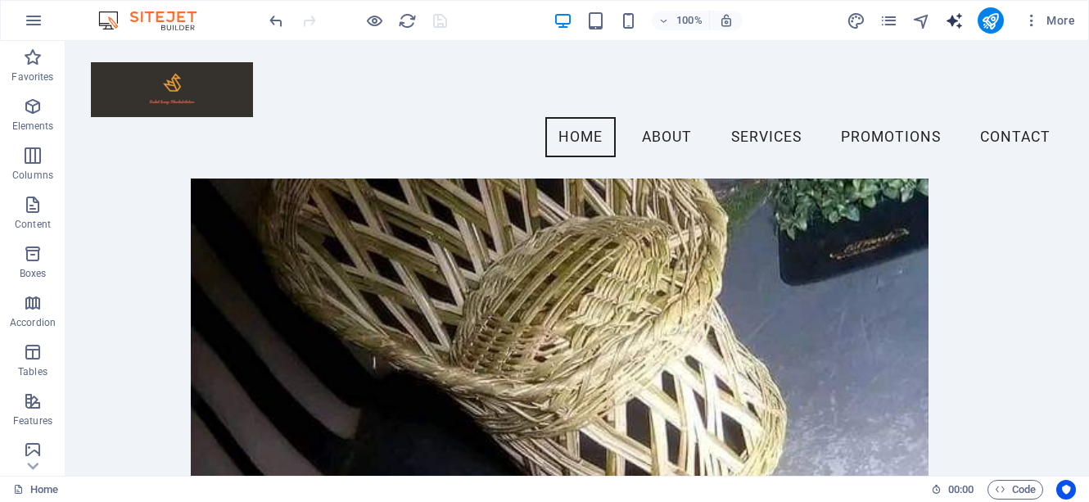
scroll to position [129, 0]
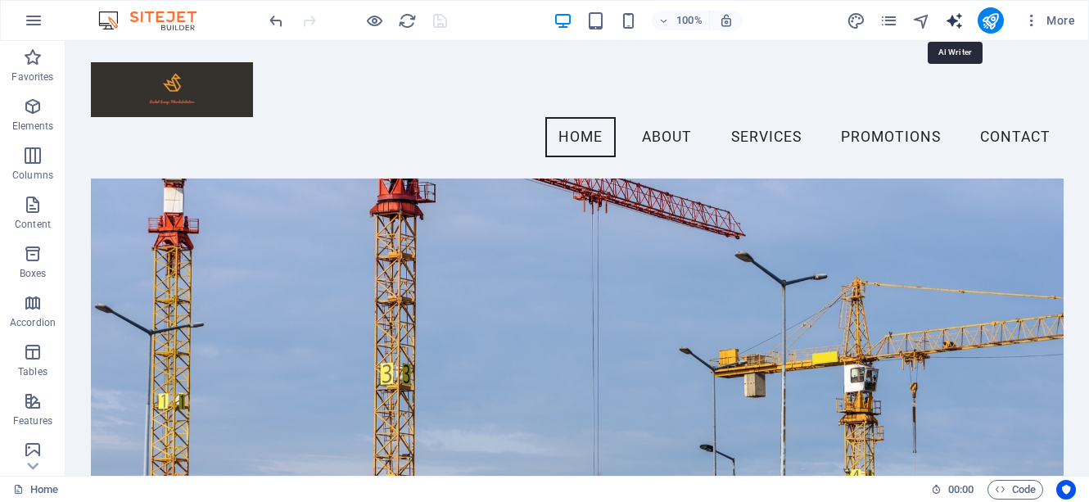
click at [953, 20] on icon "text_generator" at bounding box center [954, 20] width 19 height 19
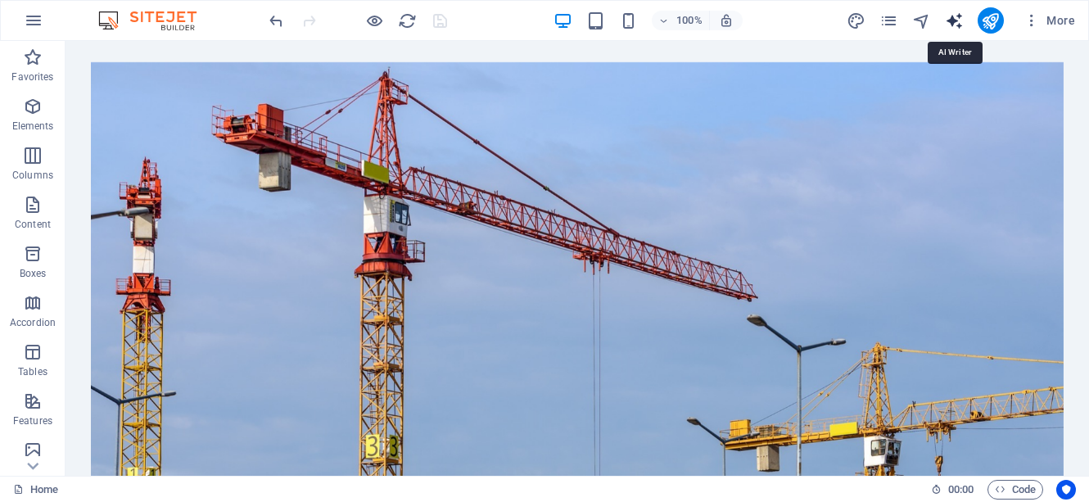
select select "English"
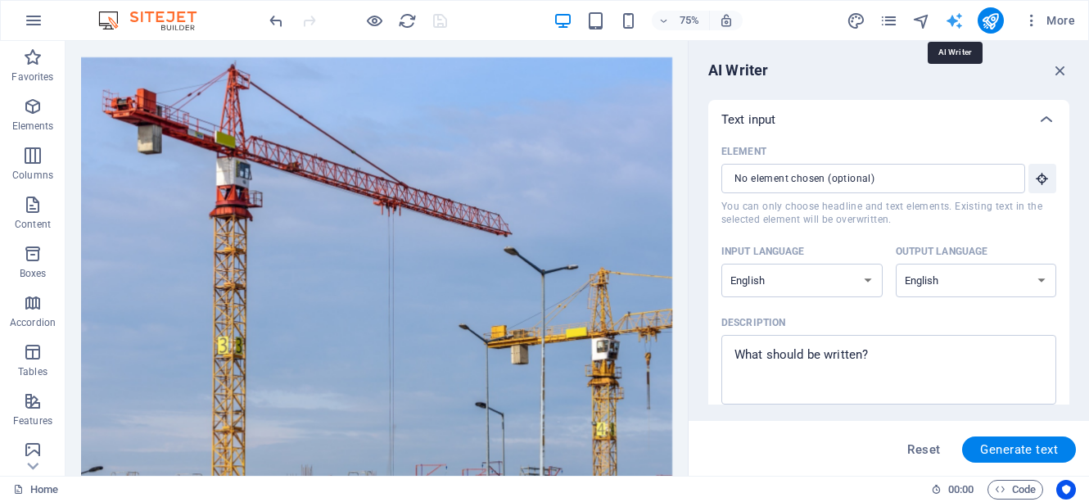
scroll to position [0, 0]
click at [868, 351] on textarea "Description x ​" at bounding box center [889, 369] width 319 height 53
type textarea "x"
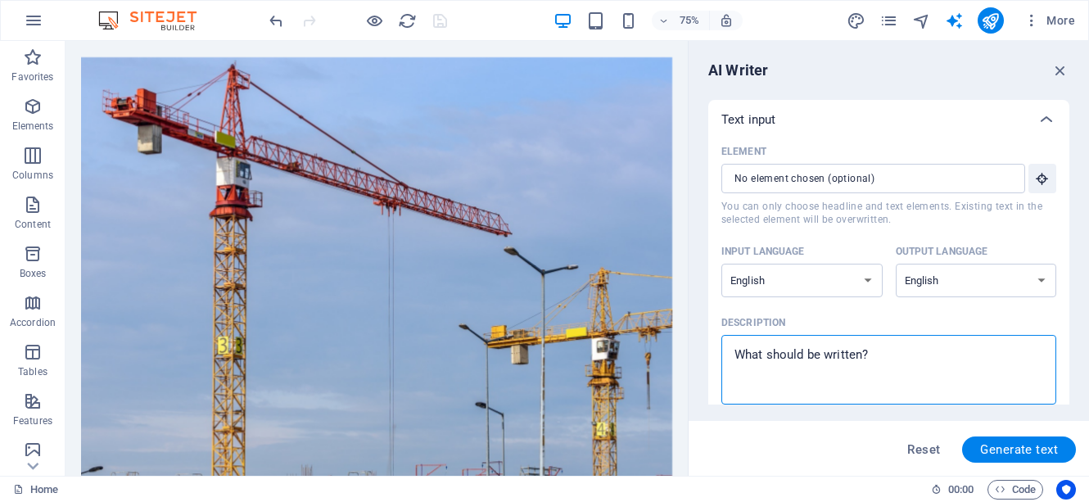
type textarea "p"
type textarea "x"
type textarea "pl"
type textarea "x"
type textarea "ple"
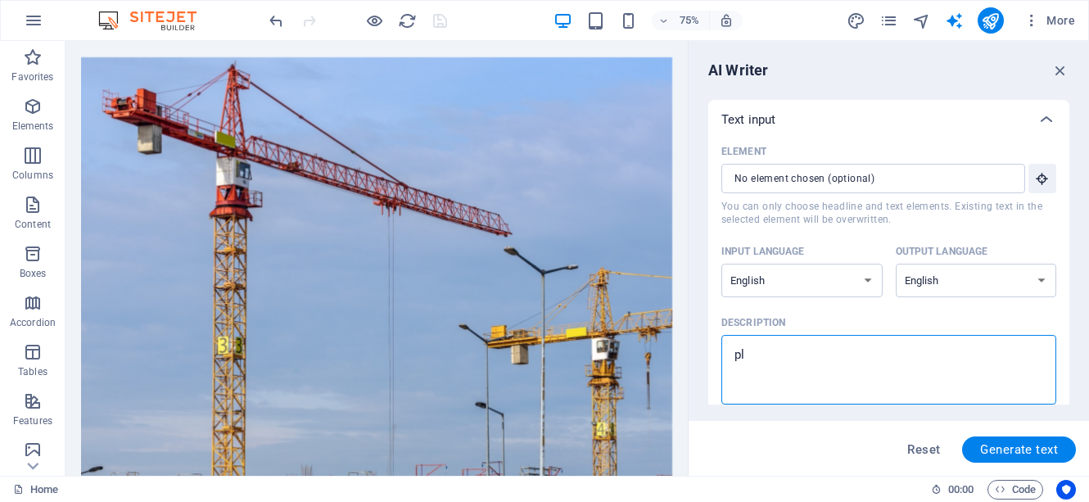
type textarea "x"
type textarea "pleu"
type textarea "x"
type textarea "pleus"
type textarea "x"
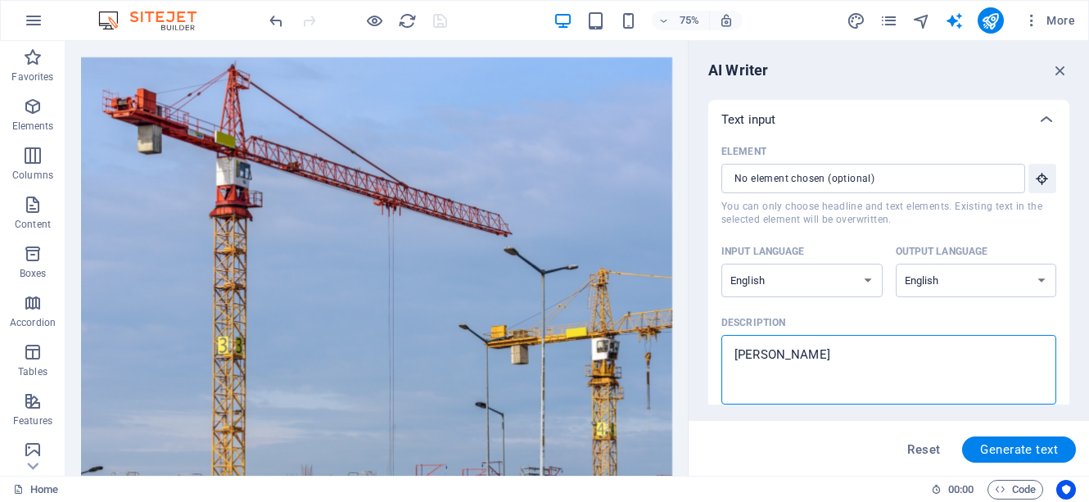
type textarea "pleuse"
type textarea "x"
type textarea "pleuse"
type textarea "x"
type textarea "pleuse r"
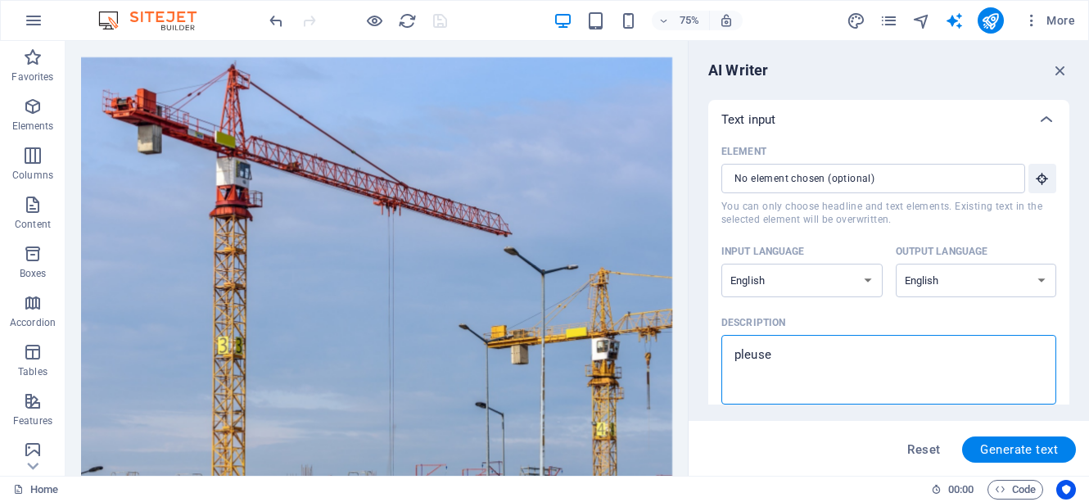
type textarea "x"
type textarea "pleuse re"
type textarea "x"
type textarea "pleuse rem"
type textarea "x"
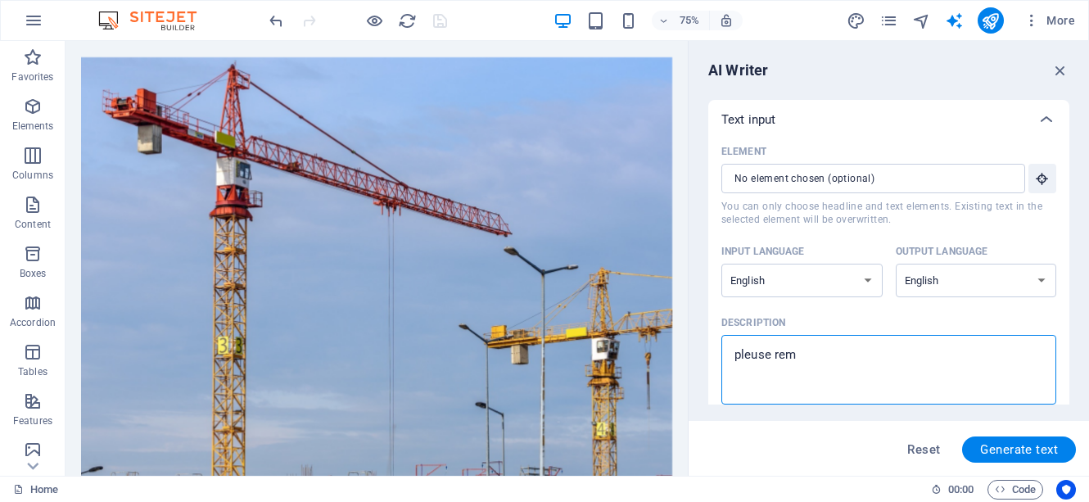
type textarea "pleuse remo"
type textarea "x"
type textarea "pleuse remov"
type textarea "x"
type textarea "pleuse remove"
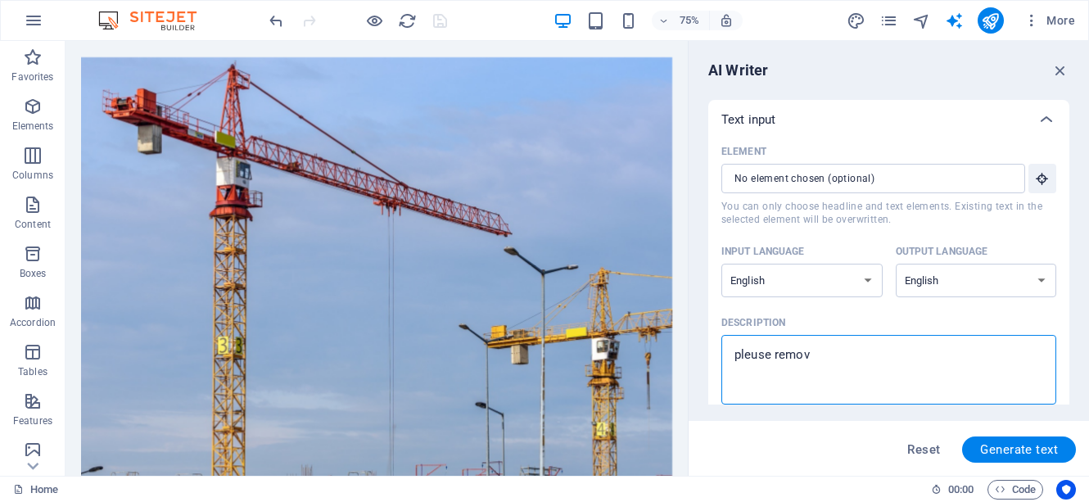
type textarea "x"
click at [758, 356] on textarea "pleuse remove" at bounding box center [889, 369] width 319 height 53
click at [771, 354] on textarea "pleuse remove" at bounding box center [889, 369] width 319 height 53
type textarea "pleus remove"
type textarea "x"
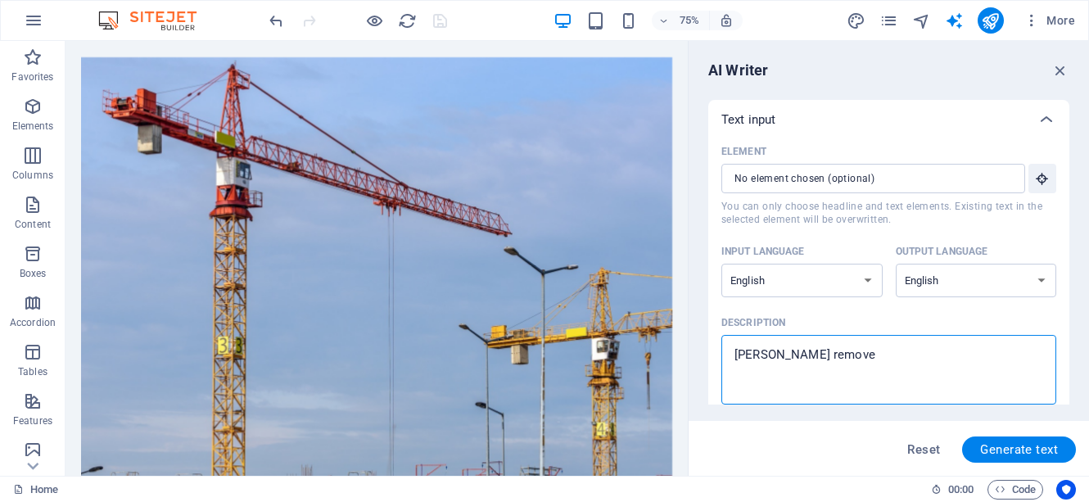
type textarea "pleu remove"
type textarea "x"
type textarea "ple remove"
type textarea "x"
type textarea "pl remove"
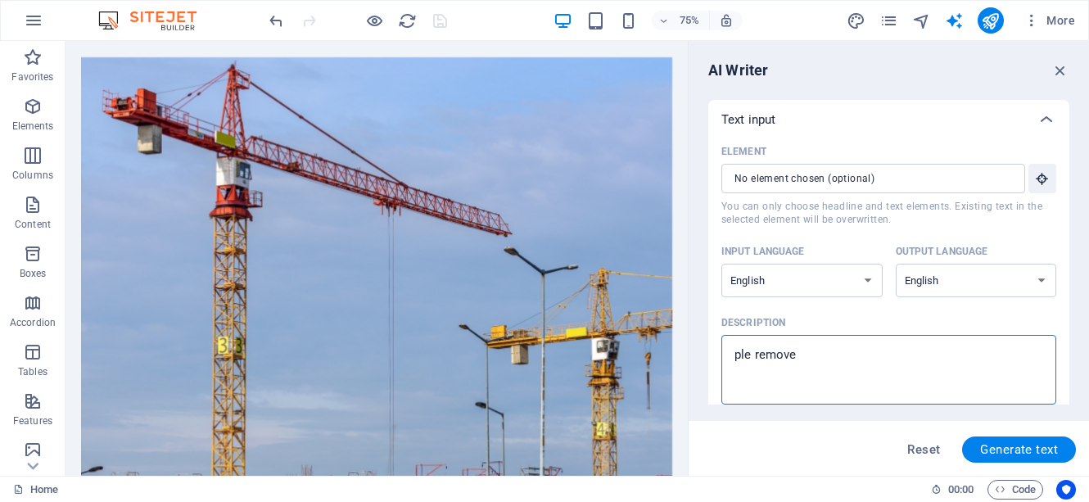
type textarea "x"
type textarea "ple remove"
type textarea "x"
type textarea "plea remove"
type textarea "x"
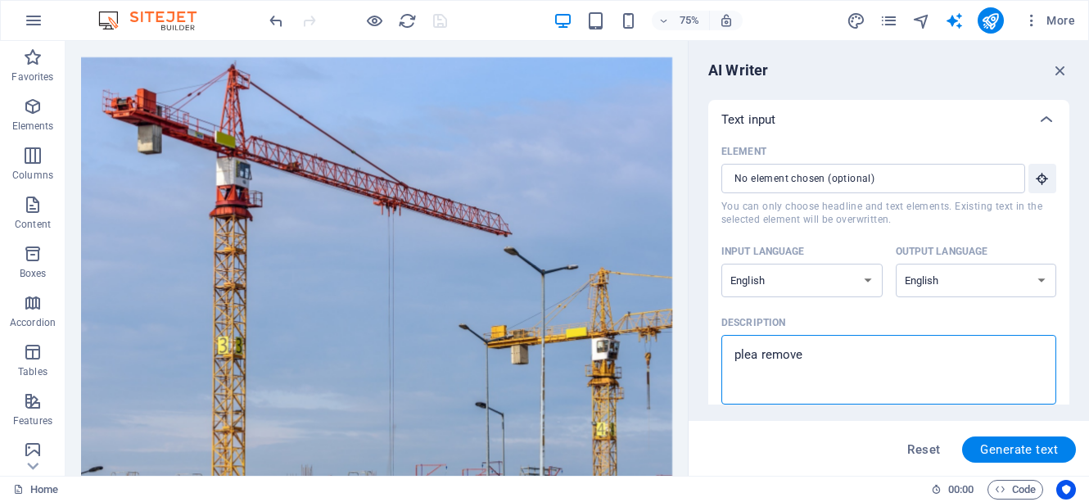
type textarea "pleas remove"
type textarea "x"
type textarea "please remove"
type textarea "x"
click at [816, 351] on textarea "please remove" at bounding box center [889, 369] width 319 height 53
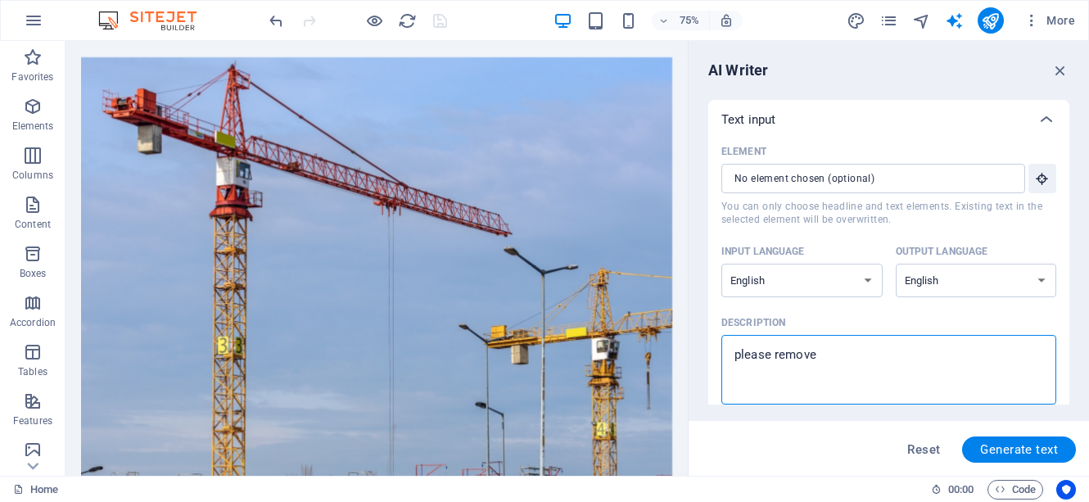
type textarea "please remove"
type textarea "x"
type textarea "please remove b"
type textarea "x"
type textarea "please remove be"
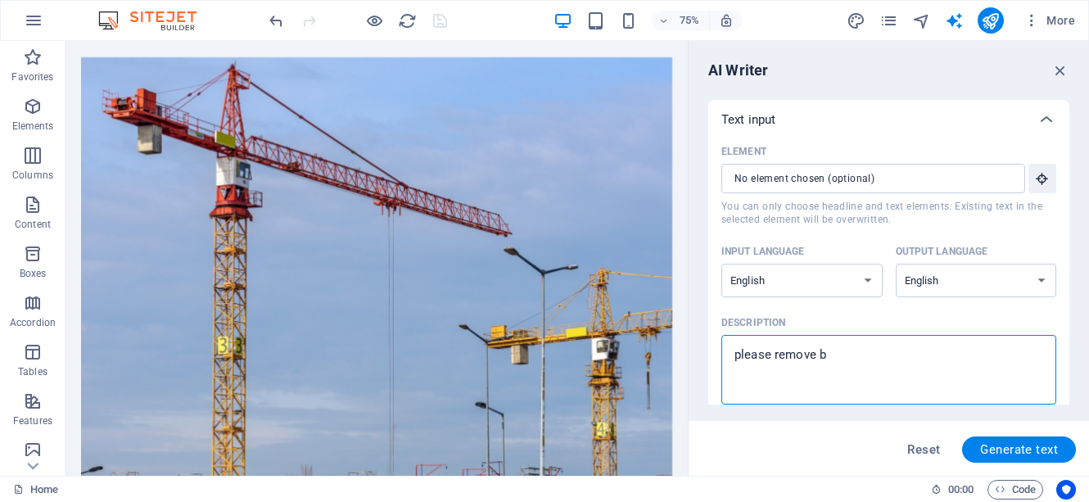
type textarea "x"
type textarea "please remove bel"
type textarea "x"
type textarea "please remove beli"
type textarea "x"
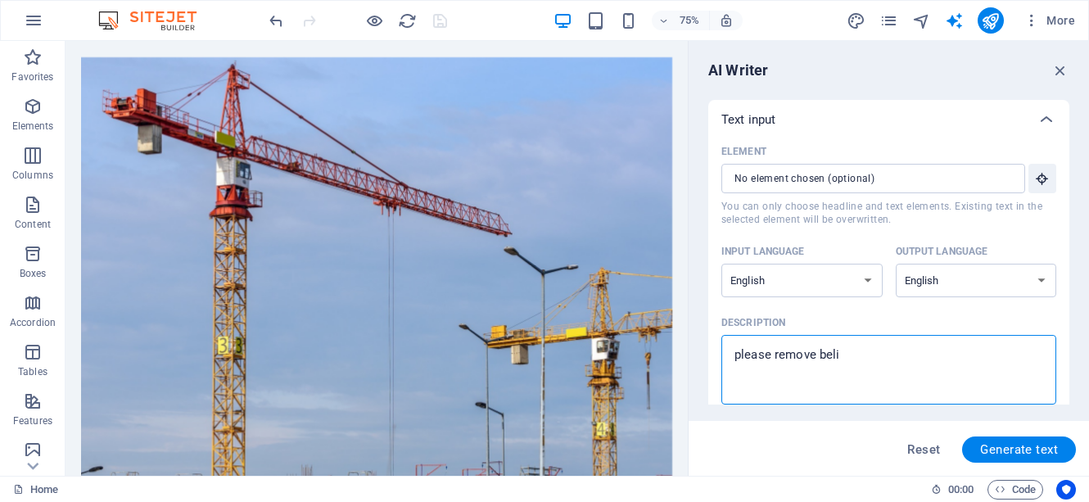
type textarea "please remove bel"
type textarea "x"
type textarea "please remove be"
type textarea "x"
type textarea "please remove b"
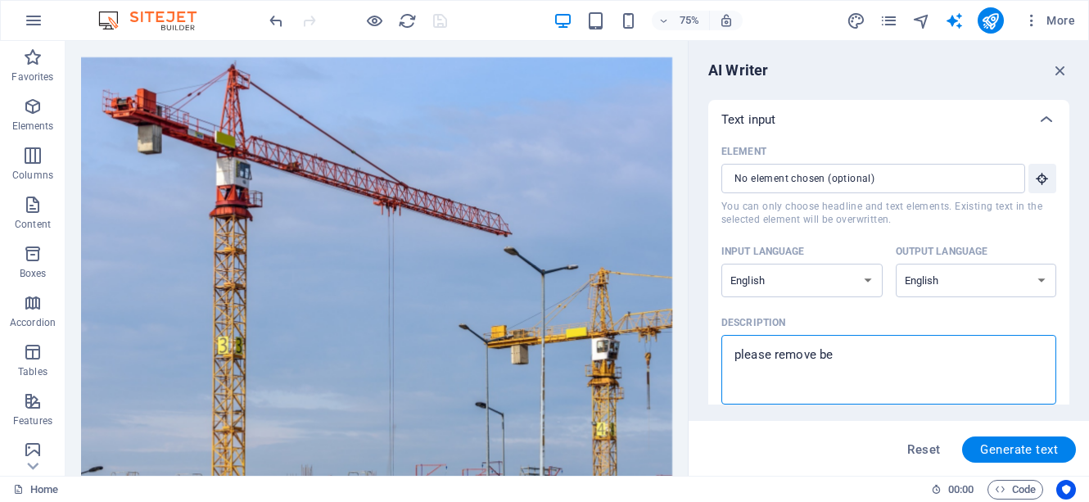
type textarea "x"
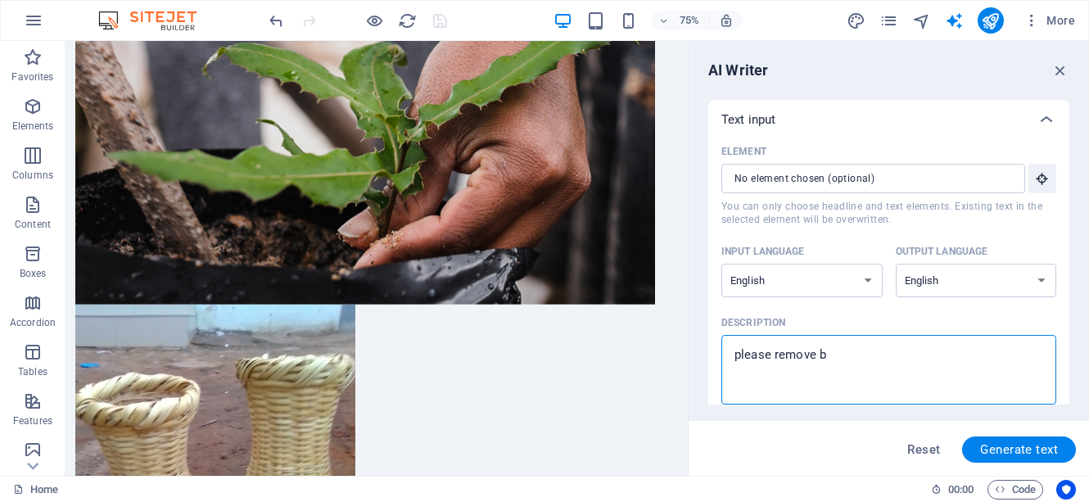
scroll to position [2736, 0]
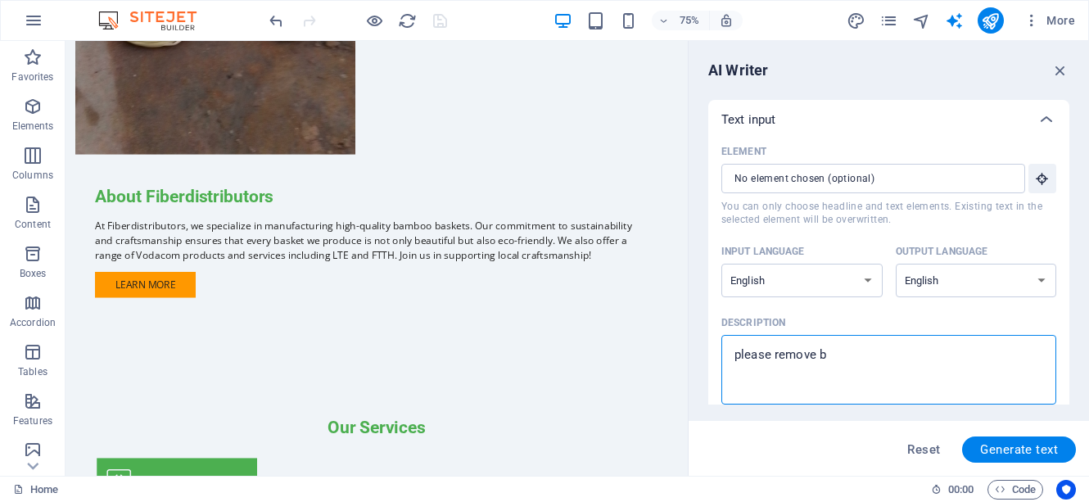
type textarea "please remove"
type textarea "x"
type textarea "please r"
type textarea "x"
type textarea "p"
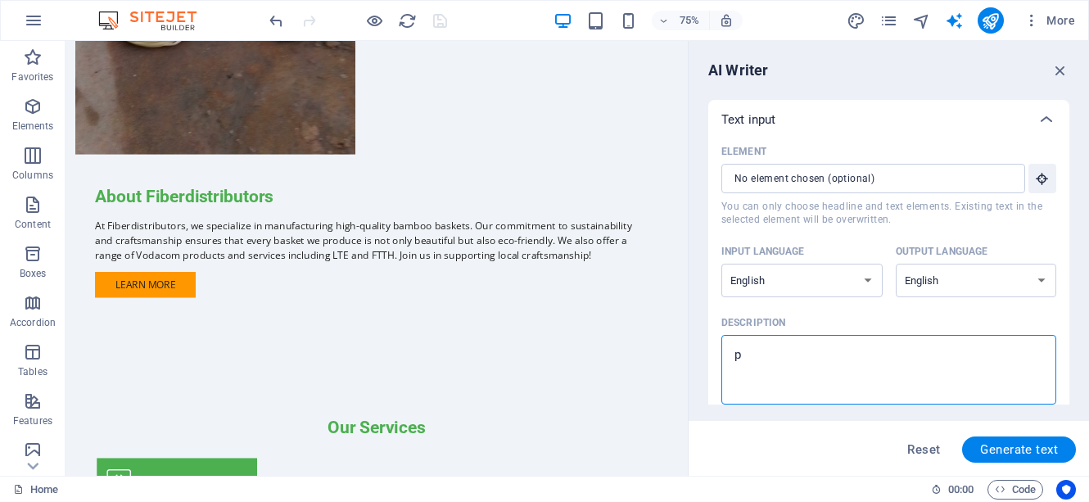
type textarea "x"
type textarea "p"
type textarea "x"
type textarea "pl"
type textarea "x"
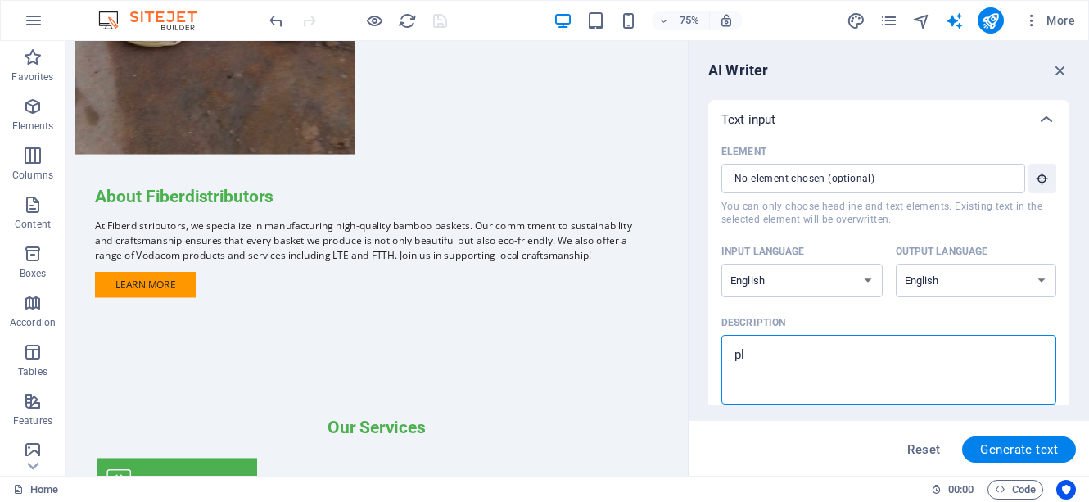
type textarea "ple"
type textarea "x"
type textarea "plea"
type textarea "x"
type textarea "pleas"
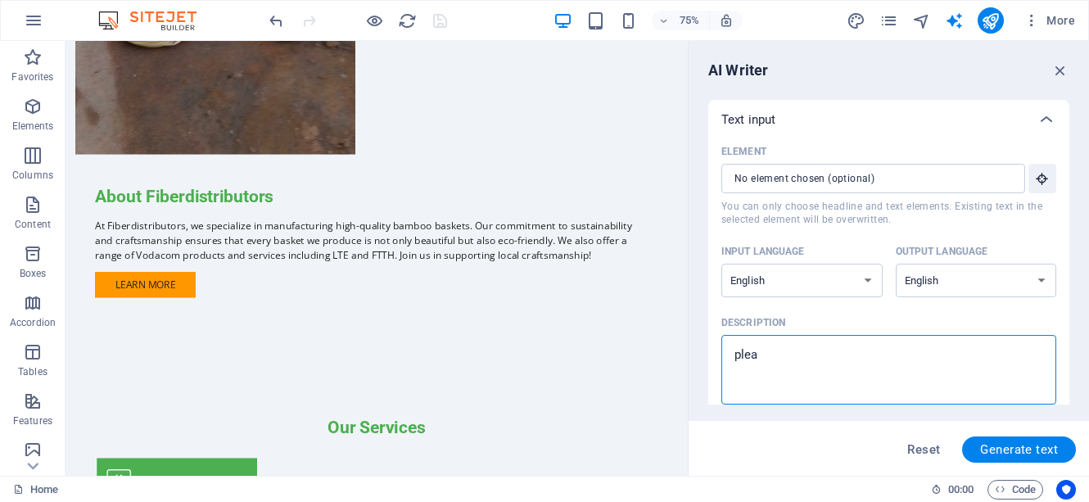
type textarea "x"
type textarea "please"
type textarea "x"
type textarea "please"
type textarea "x"
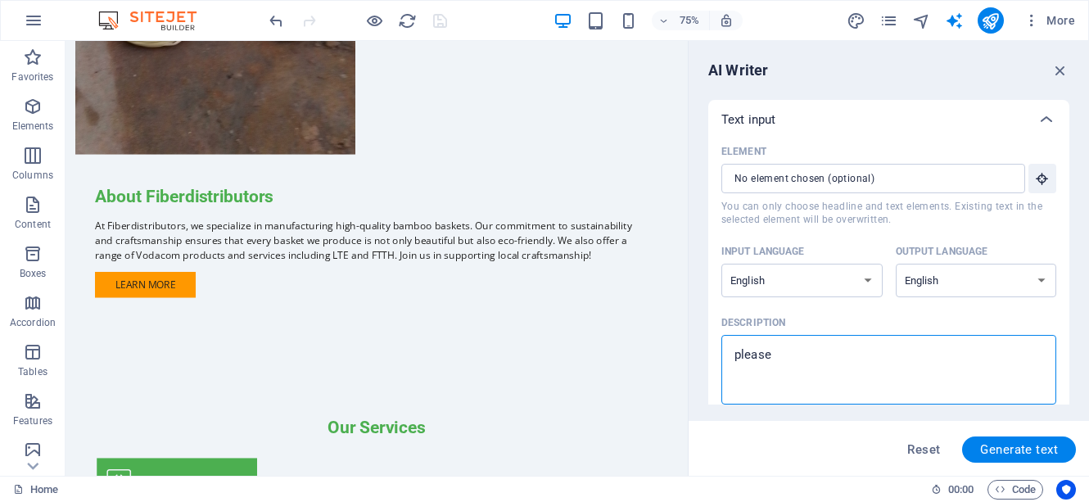
type textarea "please m"
type textarea "x"
type textarea "please my"
type textarea "x"
type textarea "please my"
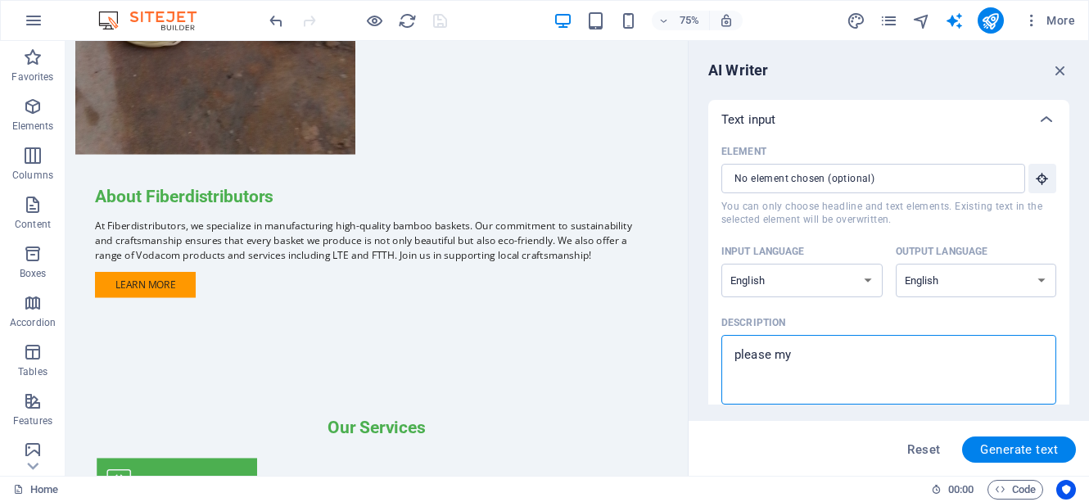
type textarea "x"
type textarea "please my b"
type textarea "x"
type textarea "please my be"
type textarea "x"
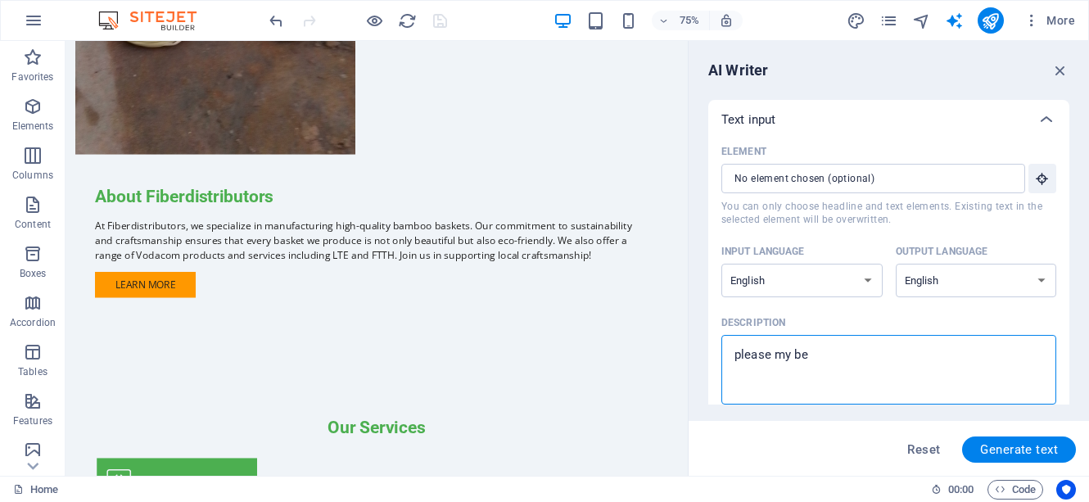
type textarea "please my bes"
type textarea "x"
type textarea "please my be"
type textarea "x"
type textarea "please my b"
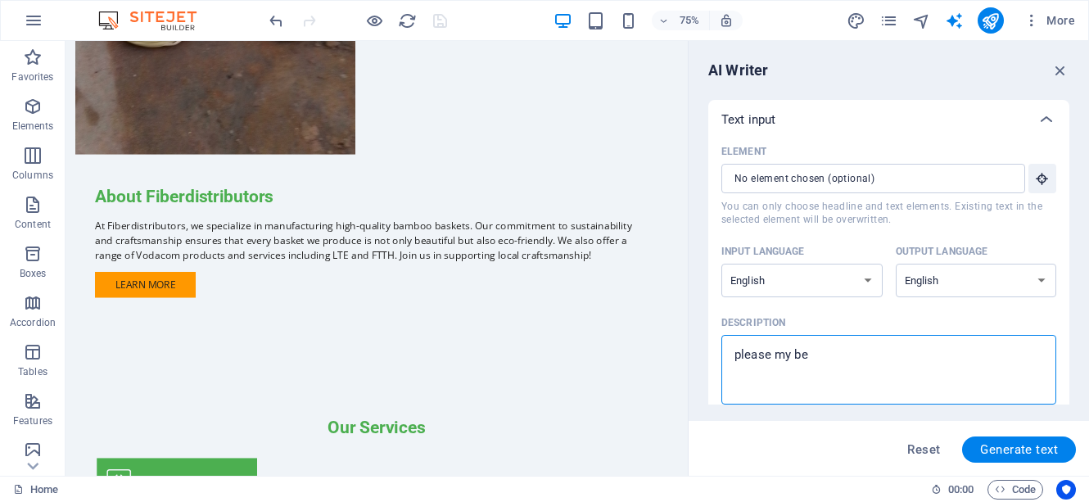
type textarea "x"
type textarea "please my bi"
type textarea "x"
type textarea "please my bis"
type textarea "x"
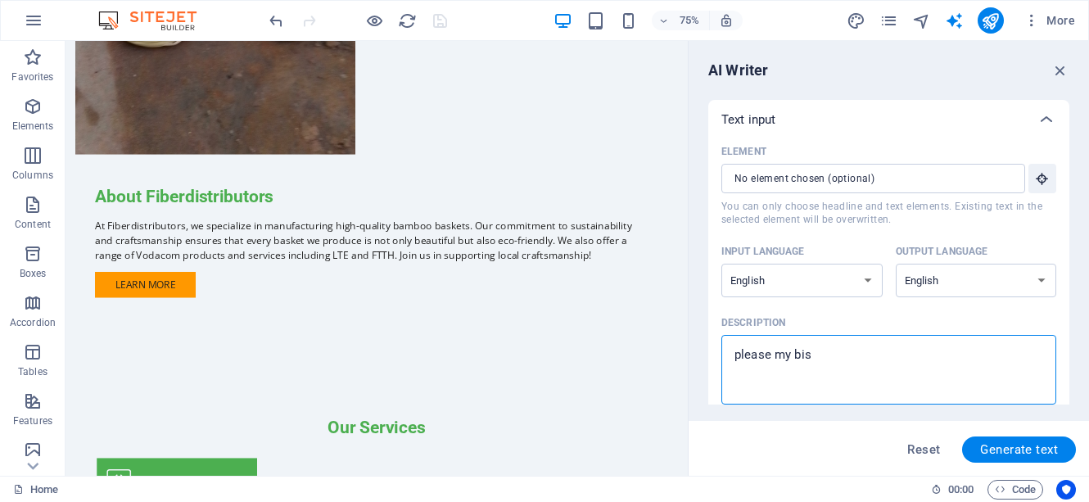
type textarea "please my bise"
type textarea "x"
type textarea "please my bisen"
type textarea "x"
type textarea "please my bisene"
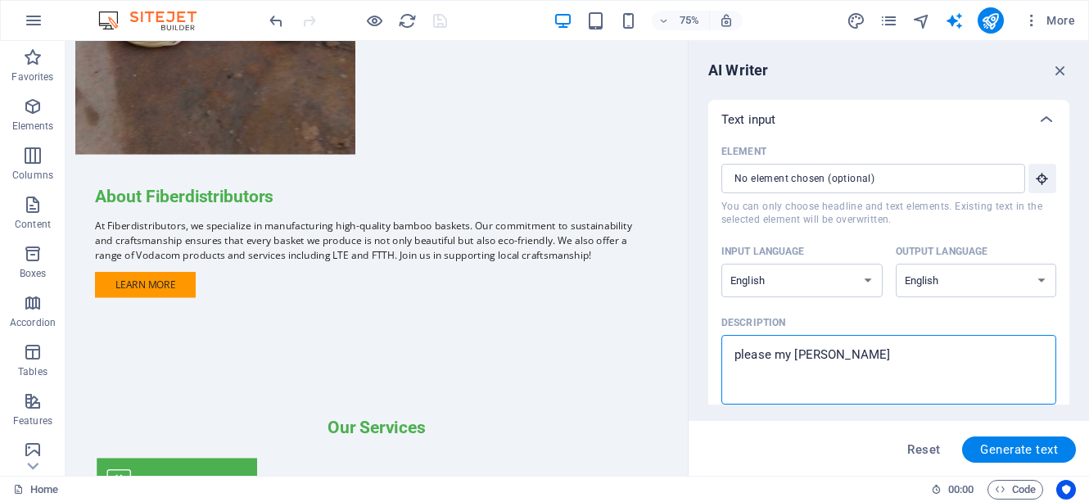
type textarea "x"
type textarea "please my bisenes"
type textarea "x"
type textarea "please my biseness"
type textarea "x"
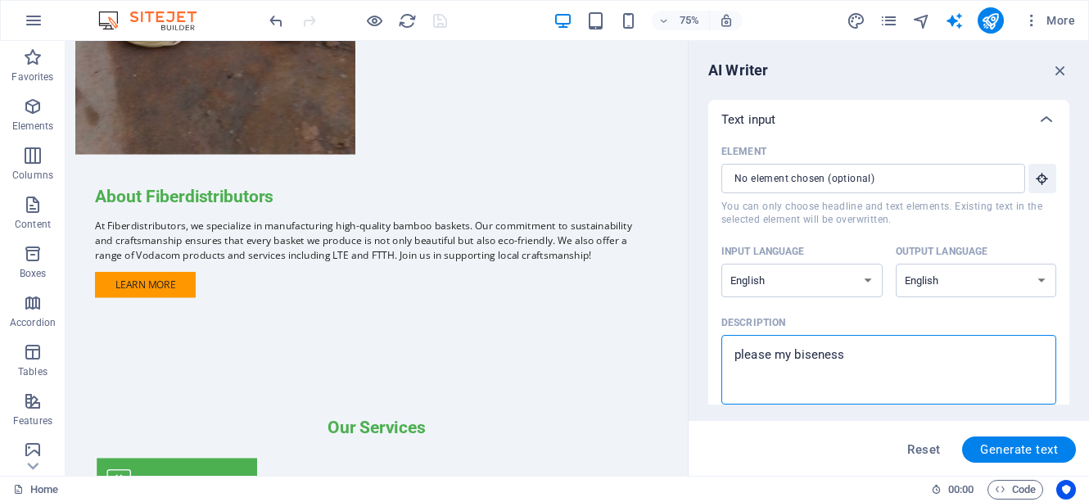
type textarea "please my biseness"
type textarea "x"
type textarea "please my biseness i"
type textarea "x"
type textarea "please my biseness is"
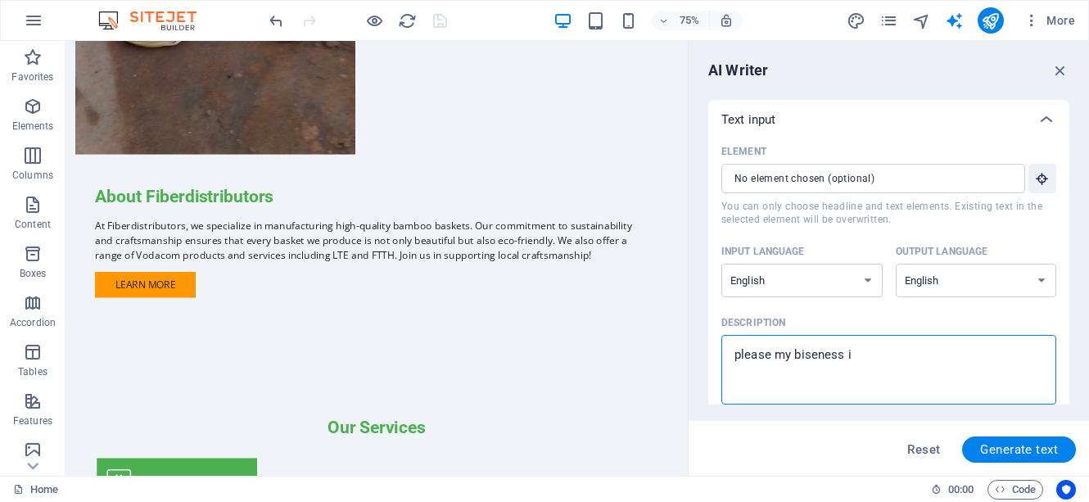
type textarea "x"
type textarea "please my biseness is"
type textarea "x"
type textarea "please my biseness is n"
type textarea "x"
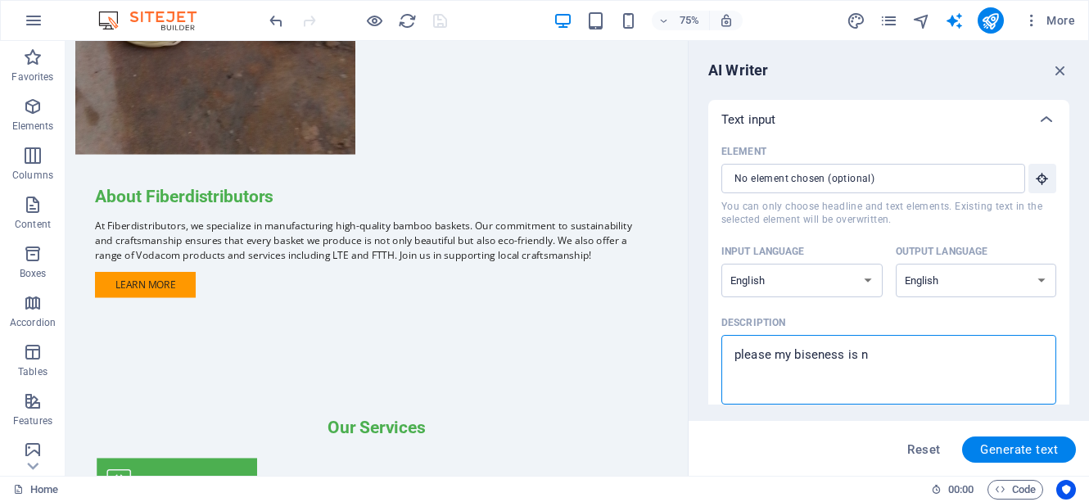
type textarea "please my biseness is no"
type textarea "x"
type textarea "please my biseness is not"
type textarea "x"
type textarea "please my biseness is not"
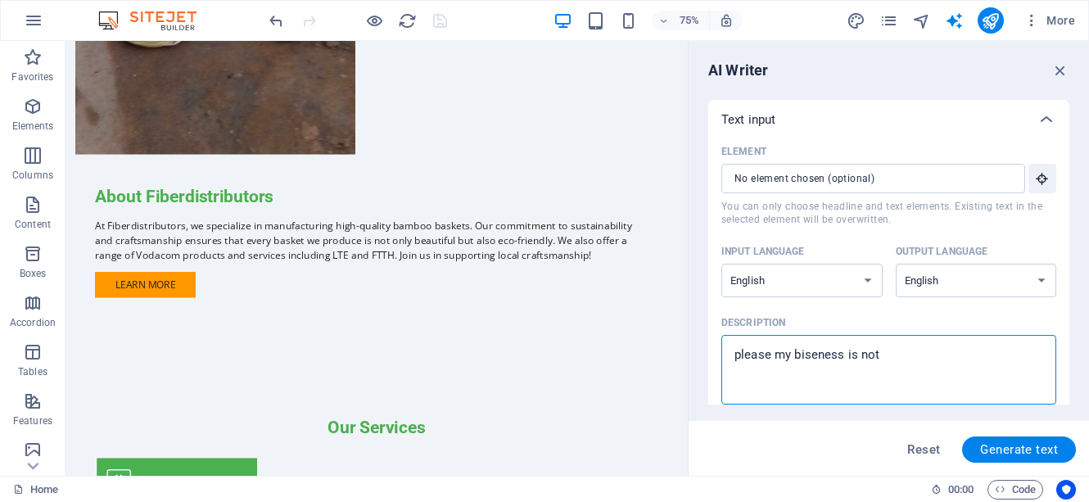
type textarea "x"
type textarea "please my biseness is not l"
type textarea "x"
type textarea "please my biseness is not lo"
type textarea "x"
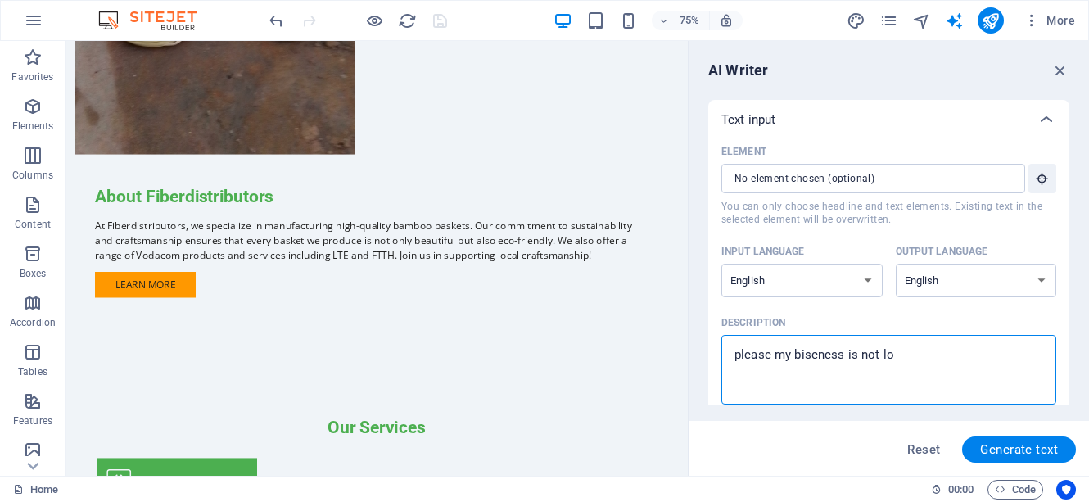
type textarea "please my biseness is not loc"
type textarea "x"
type textarea "please my biseness is not loca"
type textarea "x"
type textarea "please my biseness is not locat"
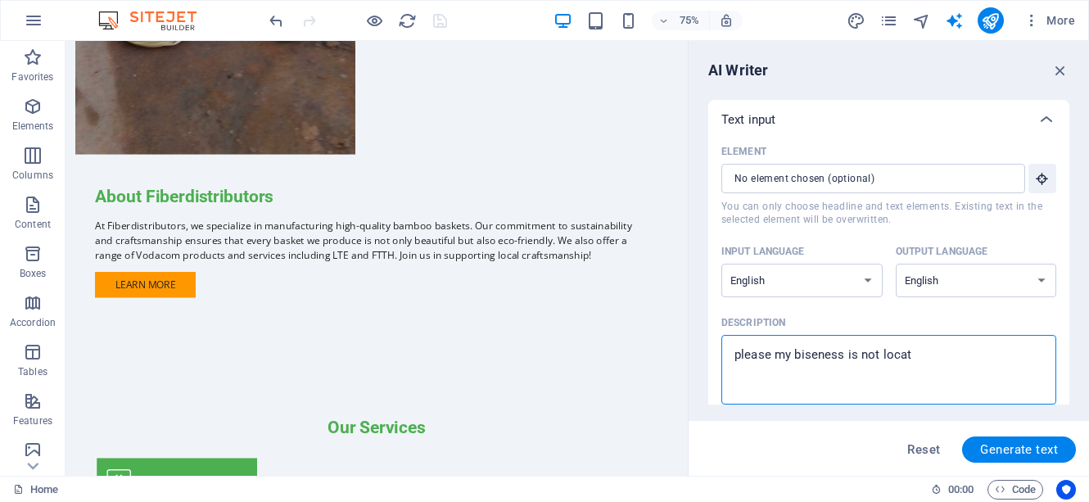
type textarea "x"
type textarea "please my biseness is not locate"
type textarea "x"
type textarea "please my biseness is not located"
type textarea "x"
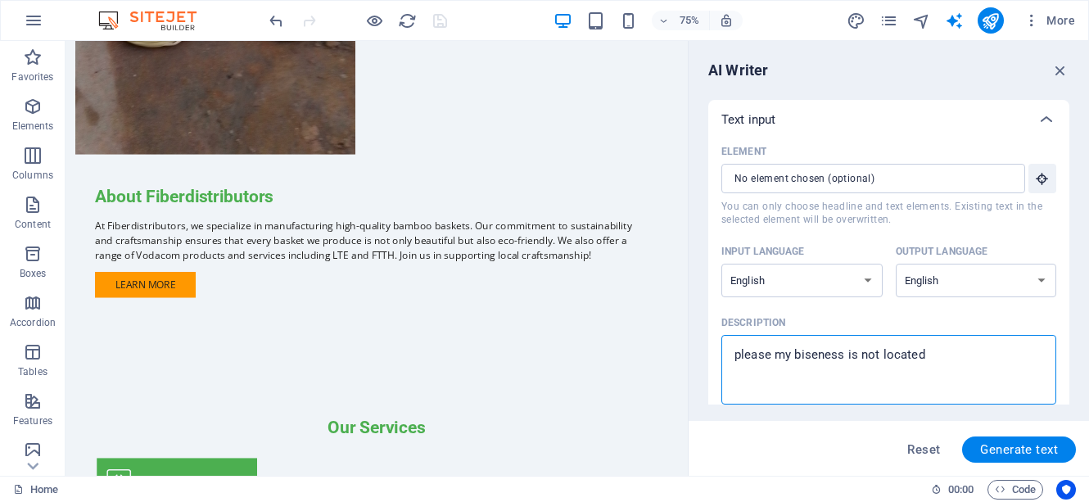
type textarea "please my biseness is not located"
type textarea "x"
type textarea "please my biseness is not located i"
type textarea "x"
type textarea "please my biseness is not located in"
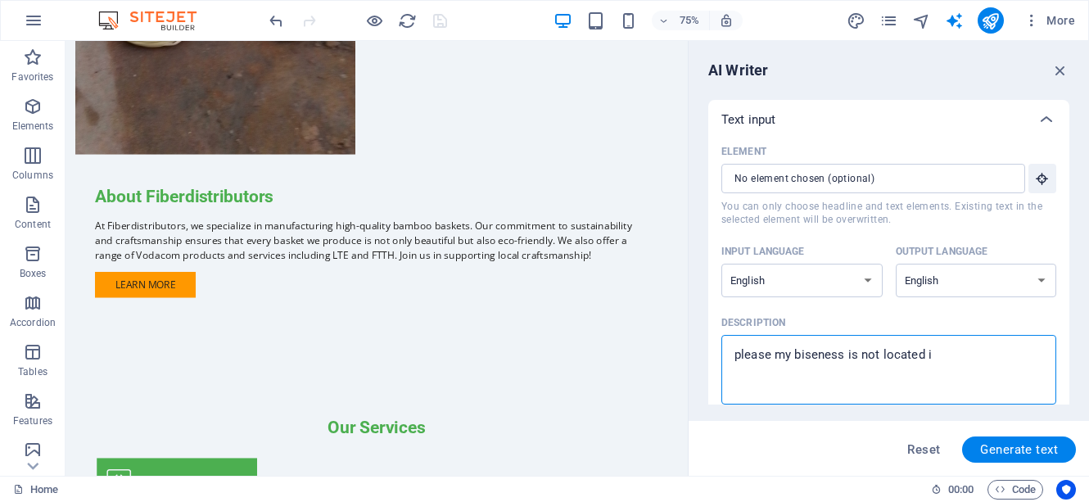
type textarea "x"
type textarea "please my biseness is not located in"
type textarea "x"
type textarea "please my biseness is not located in B"
type textarea "x"
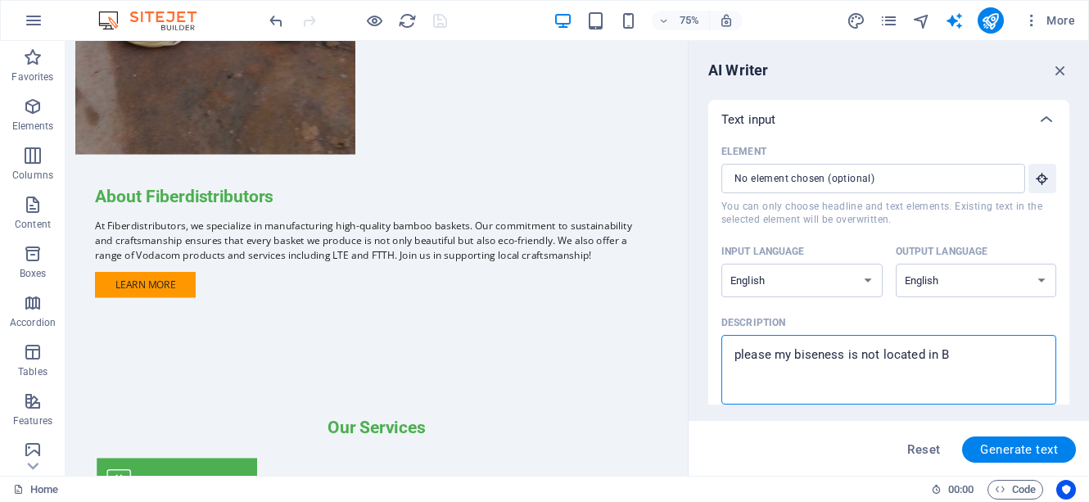
type textarea "please my biseness is not located in Be"
type textarea "x"
type textarea "please my biseness is not located in Ber"
type textarea "x"
type textarea "please my biseness is not located in Berl"
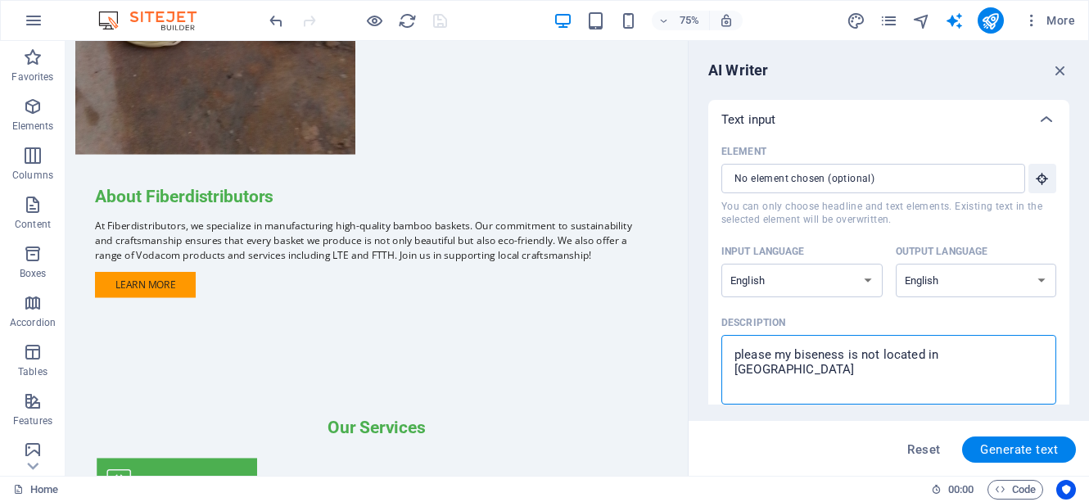
type textarea "x"
type textarea "please my biseness is not located in Berli"
type textarea "x"
type textarea "please my biseness is not located in Berlin"
type textarea "x"
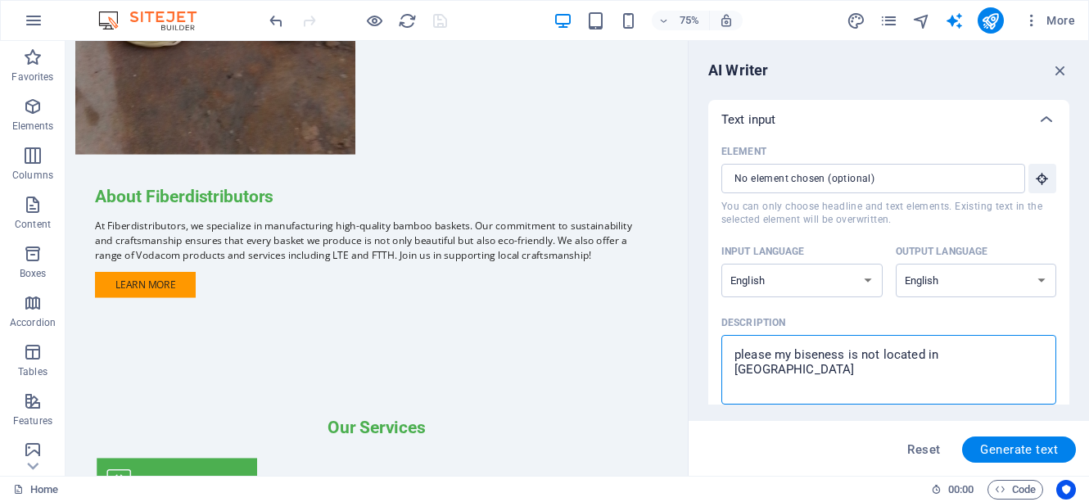
click at [805, 354] on textarea "please my biseness is not located in Berlin" at bounding box center [889, 369] width 319 height 53
type textarea "please my bseness is not located in Berlin"
type textarea "x"
type textarea "please my buseness is not located in Berlin"
type textarea "x"
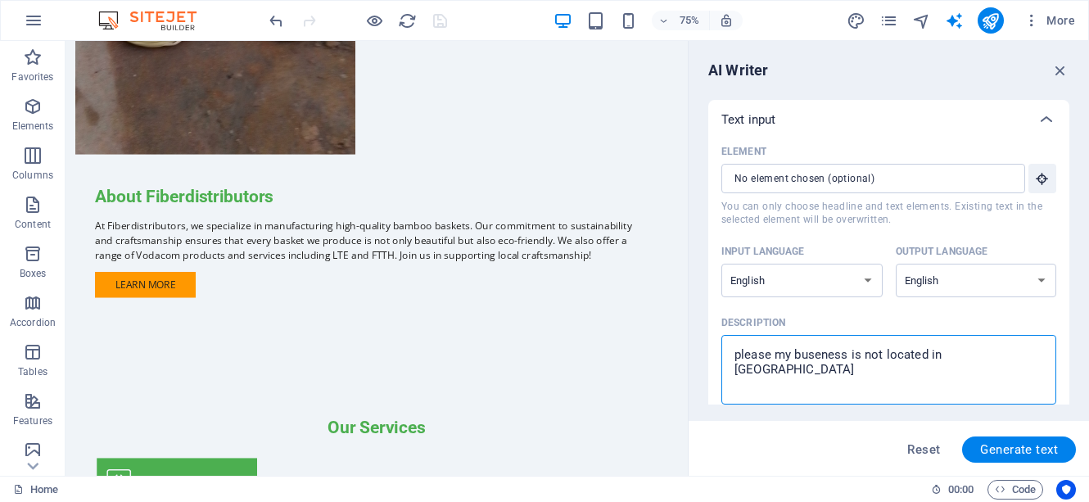
click at [975, 351] on textarea "please my buseness is not located in Berlin" at bounding box center [889, 369] width 319 height 53
type textarea "please my buseness is not located in Berlin"
type textarea "x"
type textarea "please my buseness is not located in Berlin i"
type textarea "x"
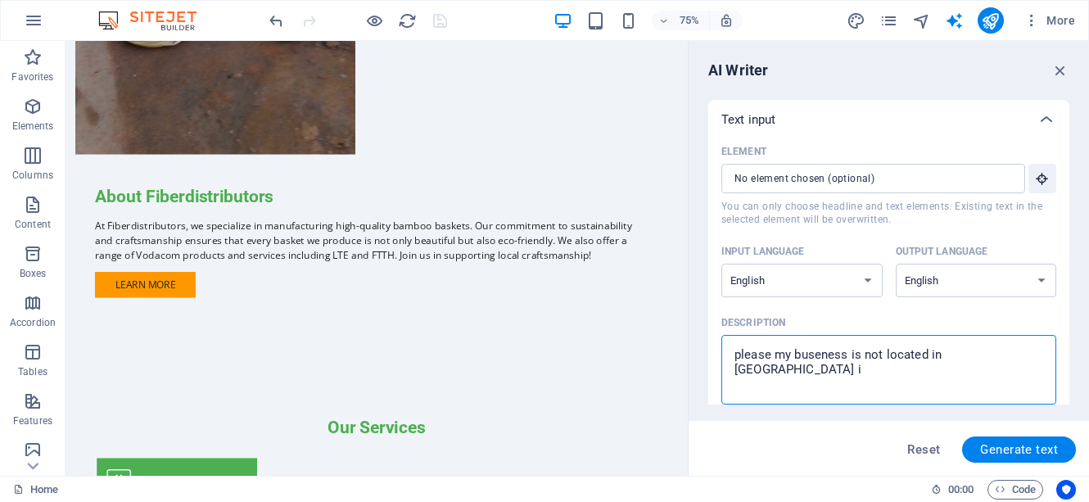
type textarea "please my buseness is not located in Berlin is"
type textarea "x"
type textarea "please my buseness is not located in Berlin is"
type textarea "x"
type textarea "please my buseness is not located in Berlin is i"
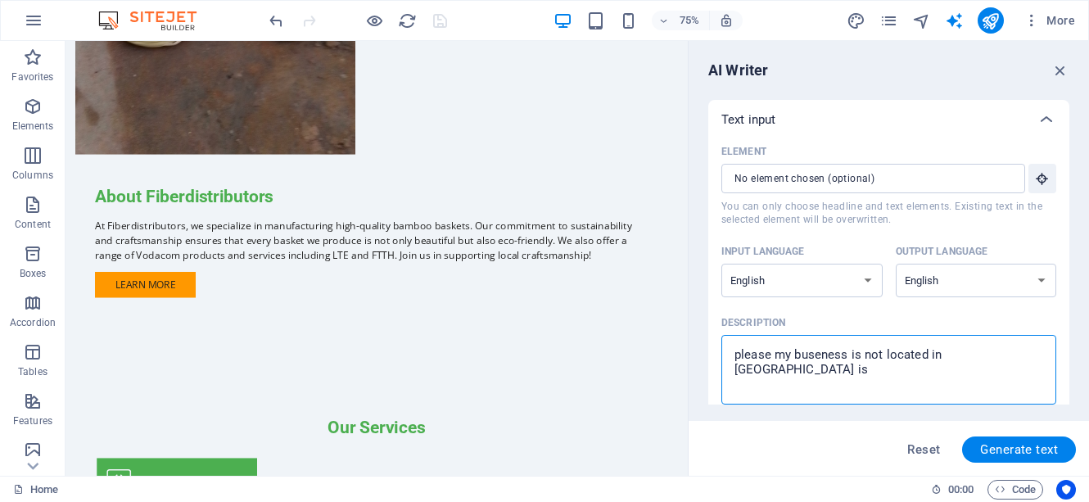
type textarea "x"
type textarea "please my buseness is not located in Berlin is in"
type textarea "x"
type textarea "please my buseness is not located in Berlin is in"
type textarea "x"
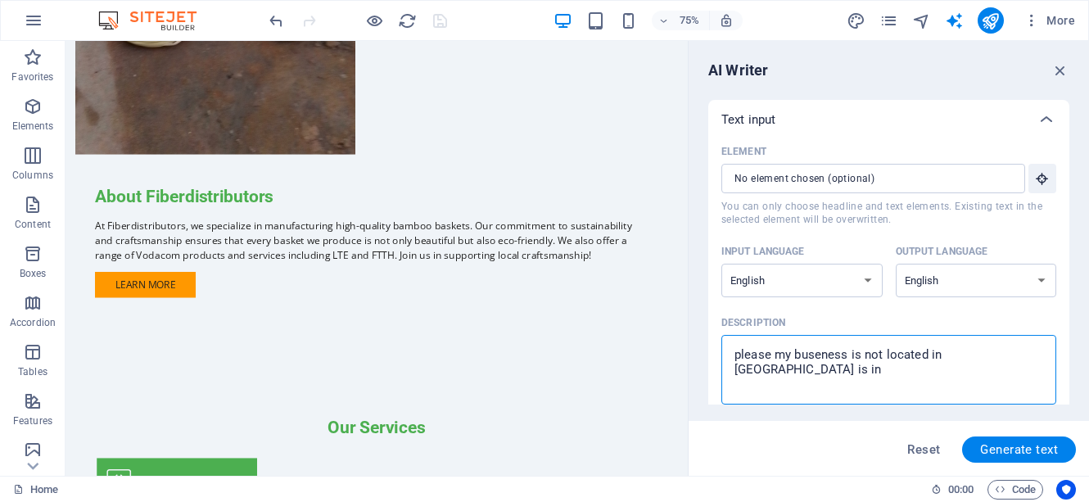
type textarea "please my buseness is not located in Berlin is in S"
type textarea "x"
type textarea "please my buseness is not located in Berlin is in So"
click at [820, 352] on textarea "please my buseness is not located in Berlin is in South Africa" at bounding box center [889, 369] width 319 height 53
click at [1016, 449] on span "Generate text" at bounding box center [1019, 449] width 78 height 13
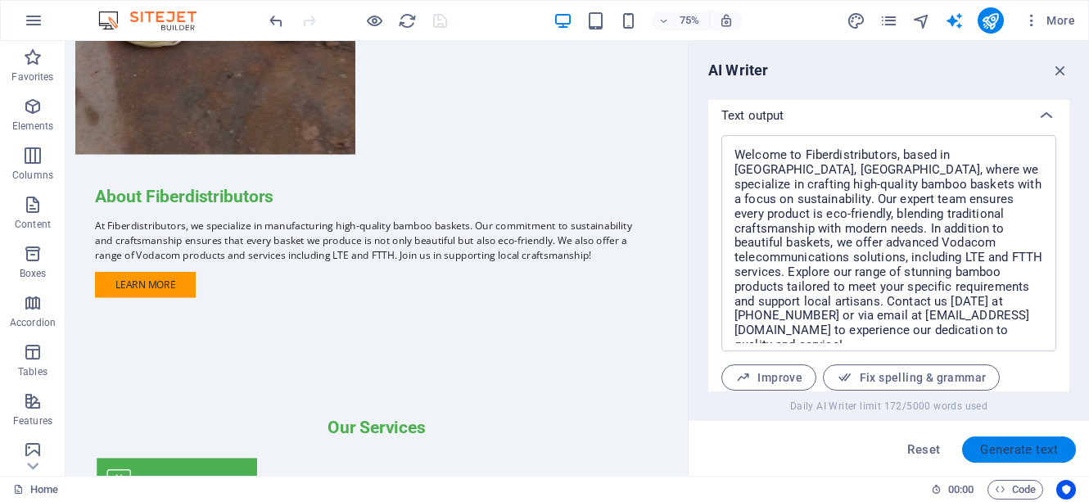
scroll to position [733, 0]
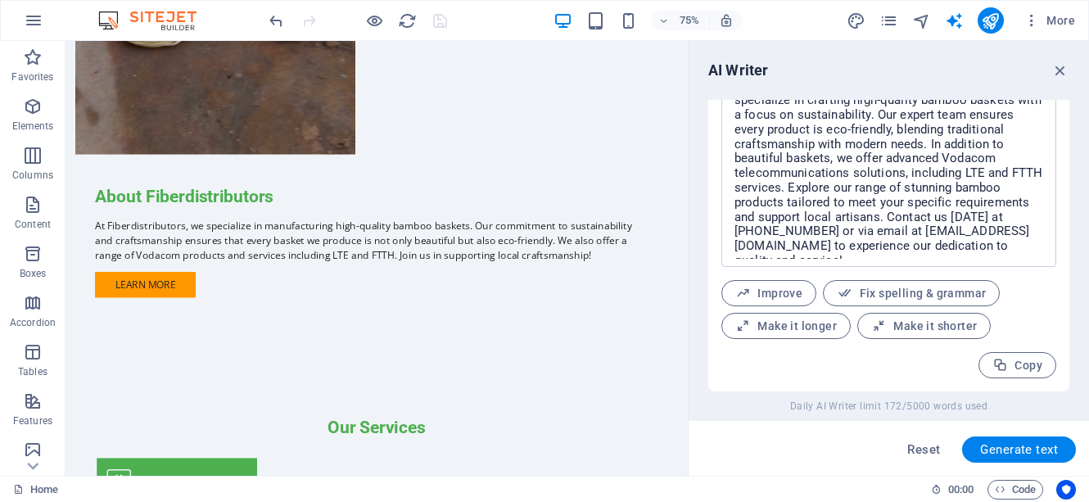
click at [1063, 257] on div "Welcome to Fiberdistributors, based in Durban, South Africa, where we specializ…" at bounding box center [888, 221] width 361 height 341
click at [1064, 254] on div "Welcome to Fiberdistributors, based in Durban, South Africa, where we specializ…" at bounding box center [888, 221] width 361 height 341
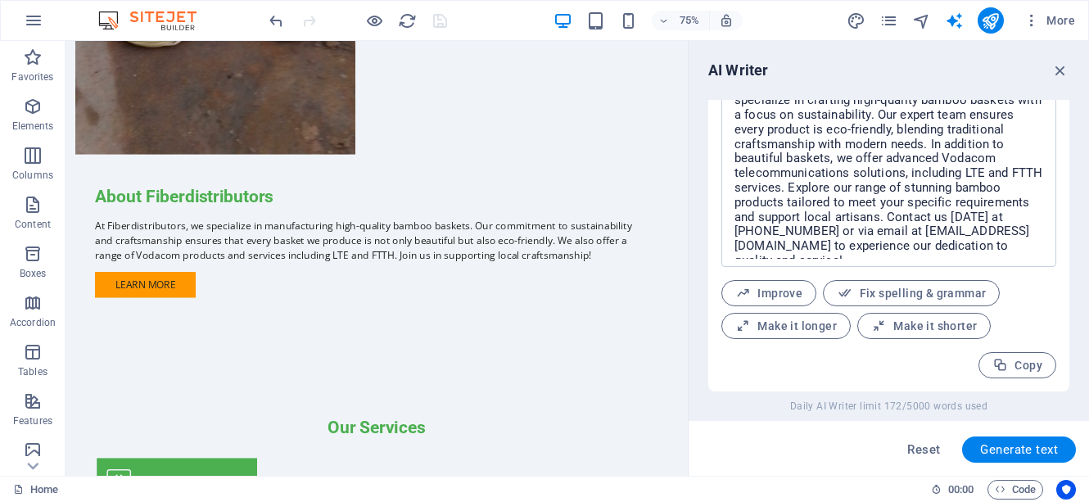
click at [1066, 292] on div "Welcome to Fiberdistributors, based in Durban, South Africa, where we specializ…" at bounding box center [888, 221] width 361 height 341
click at [1063, 70] on icon "button" at bounding box center [1061, 70] width 18 height 18
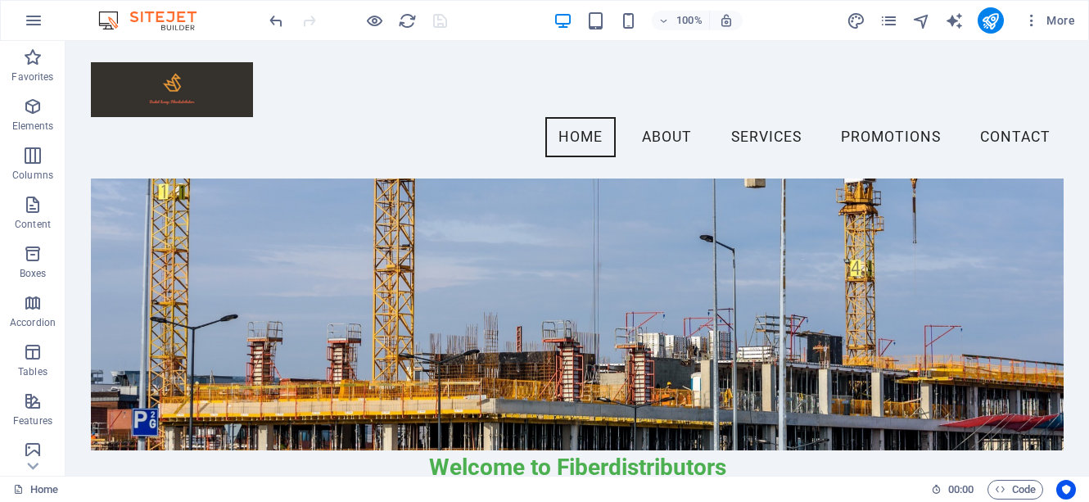
scroll to position [227, 0]
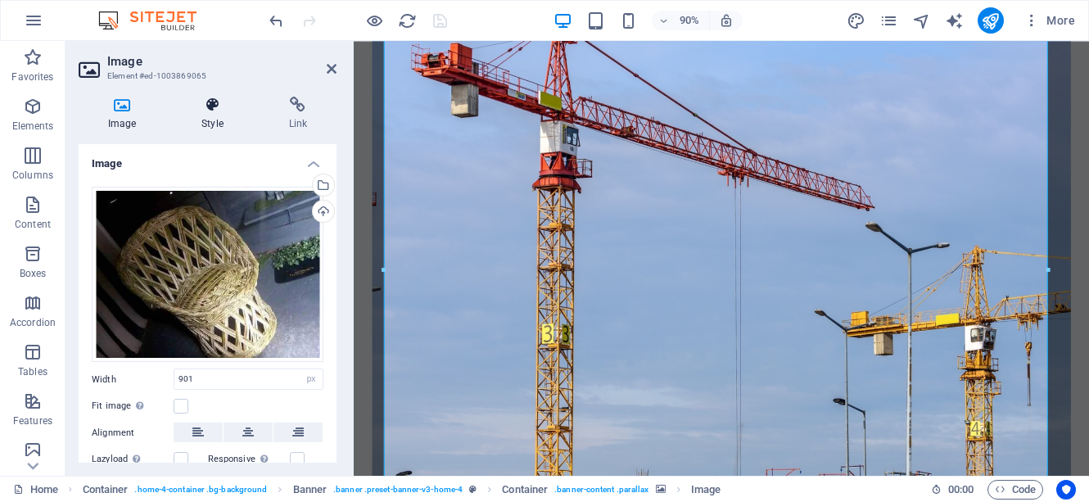
click at [208, 107] on icon at bounding box center [212, 105] width 80 height 16
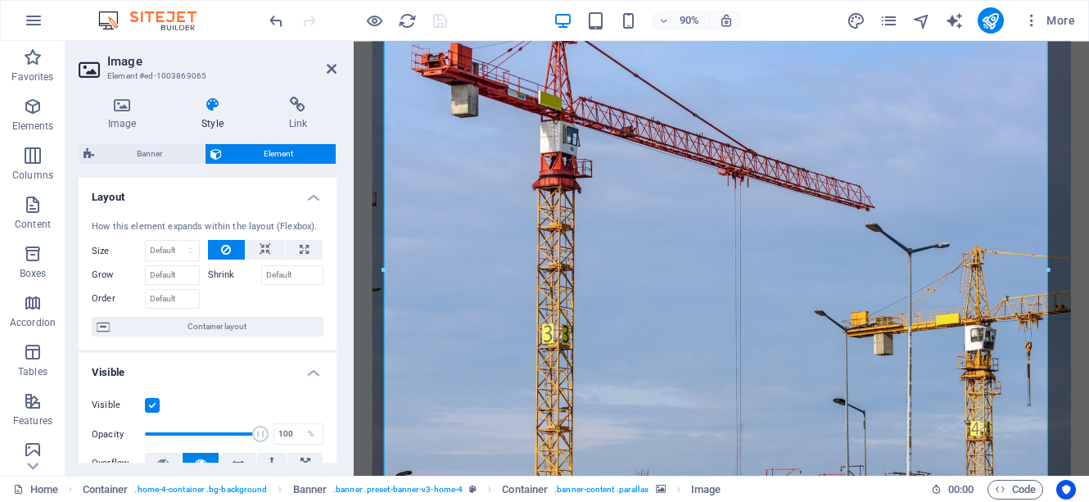
click at [208, 107] on icon at bounding box center [212, 105] width 80 height 16
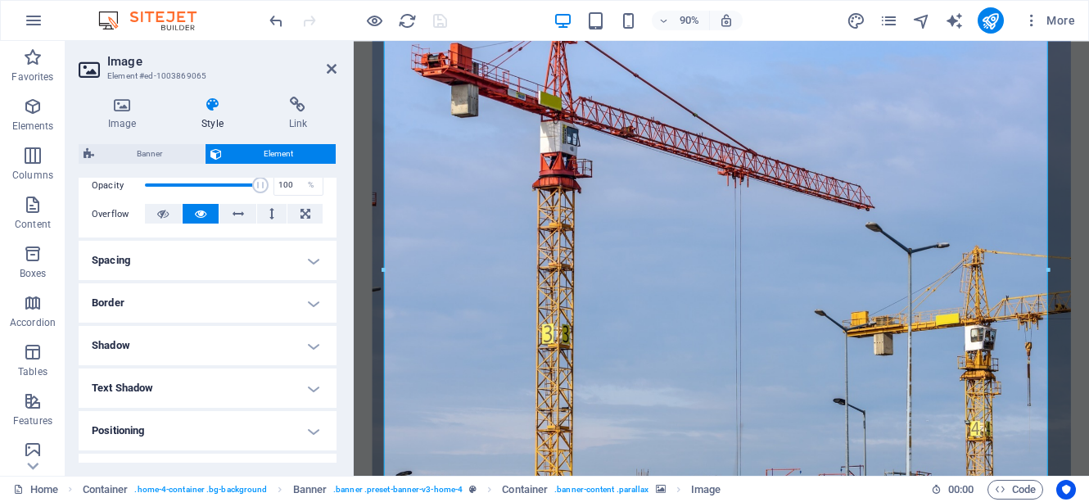
scroll to position [250, 0]
click at [311, 264] on h4 "Spacing" at bounding box center [208, 259] width 258 height 39
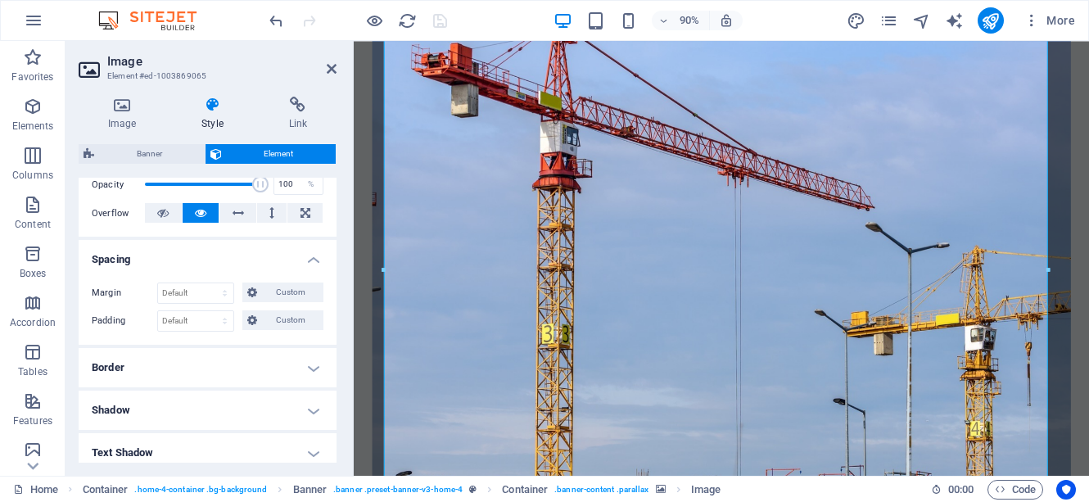
click at [310, 372] on h4 "Border" at bounding box center [208, 367] width 258 height 39
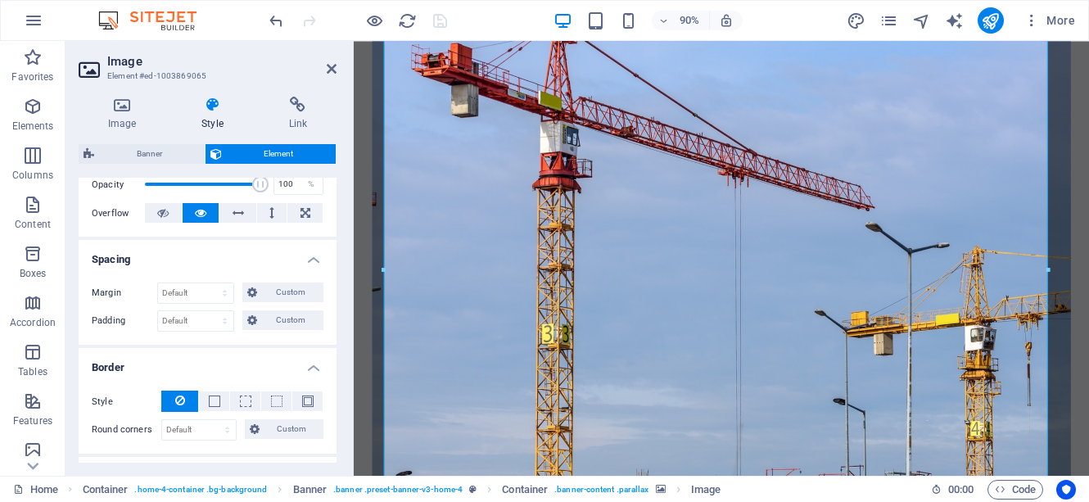
scroll to position [499, 0]
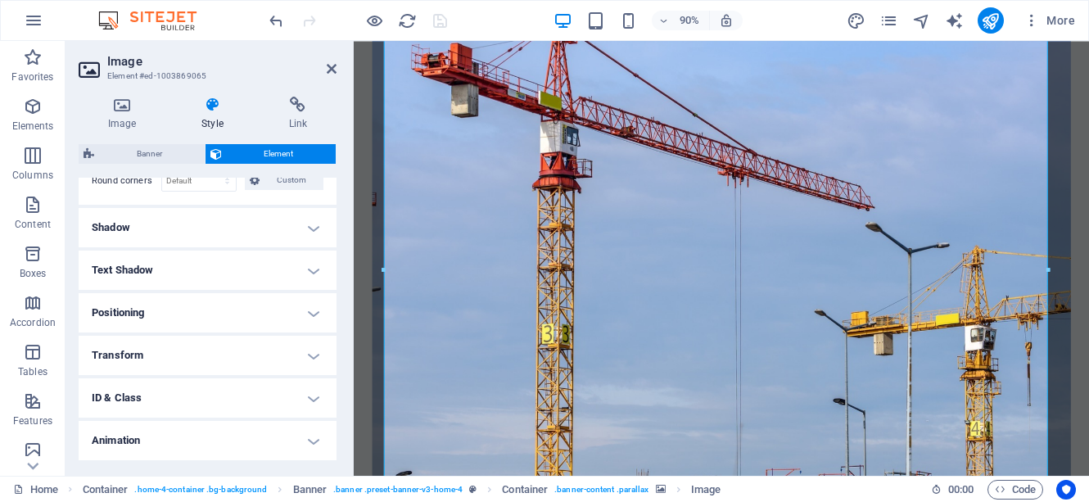
click at [311, 357] on h4 "Transform" at bounding box center [208, 355] width 258 height 39
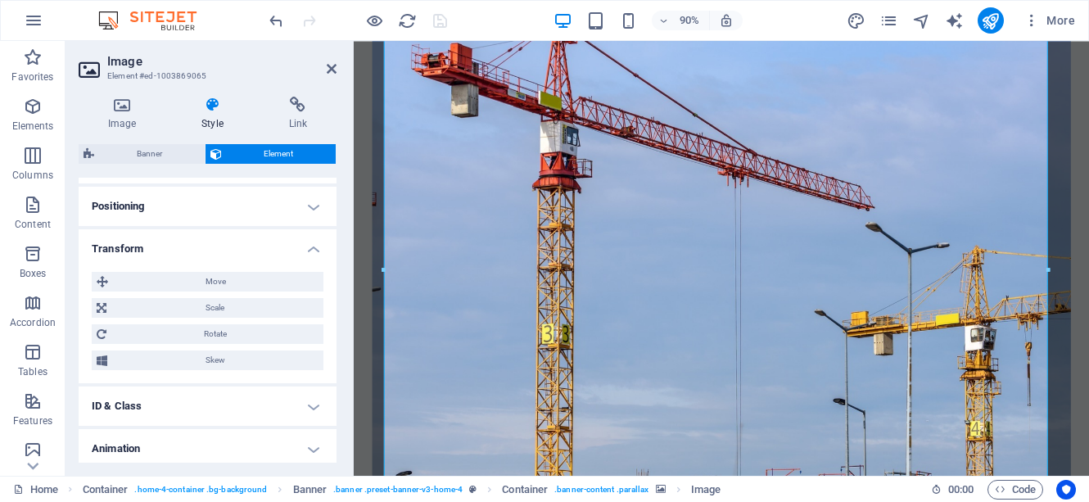
scroll to position [654, 0]
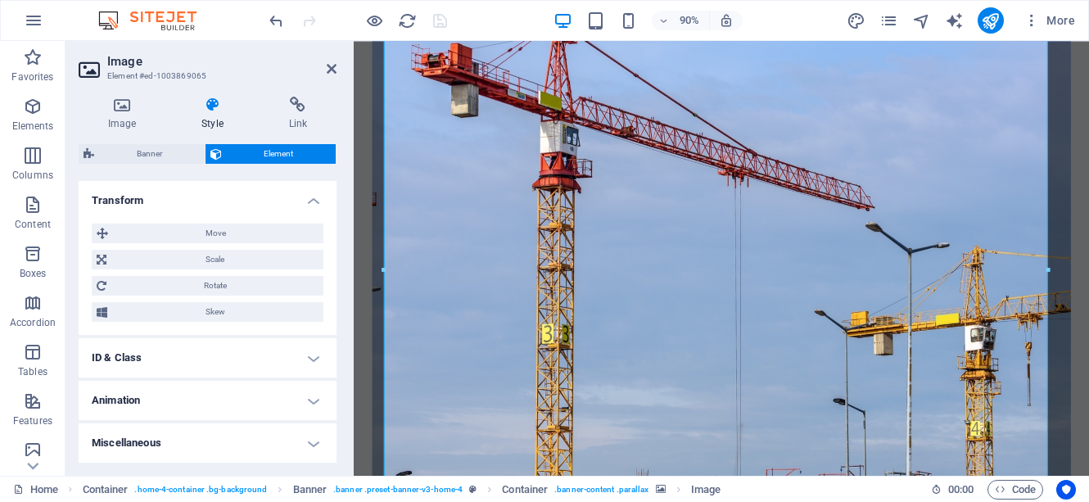
click at [336, 473] on div "Image Style Link Image Drag files here, click to choose files or select files f…" at bounding box center [208, 280] width 284 height 392
click at [333, 473] on div "Image Style Link Image Drag files here, click to choose files or select files f…" at bounding box center [208, 280] width 284 height 392
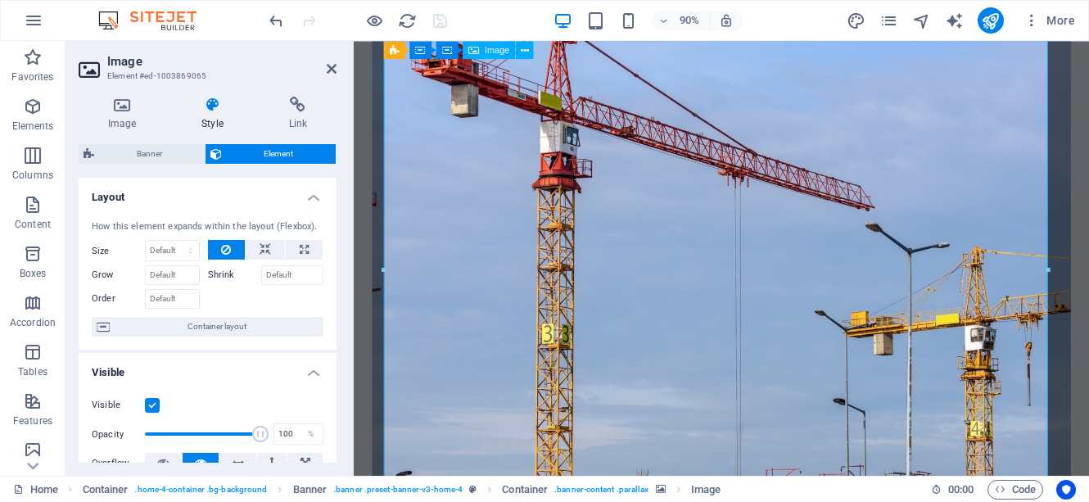
click at [761, 17] on div "90% More" at bounding box center [674, 20] width 816 height 26
click at [663, 23] on icon "button" at bounding box center [664, 21] width 11 height 11
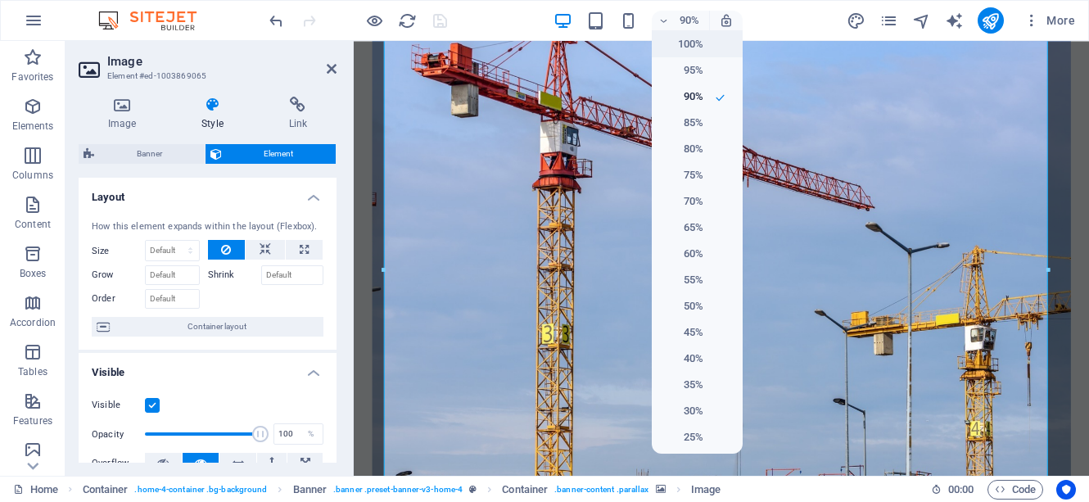
click at [683, 43] on h6 "100%" at bounding box center [683, 44] width 42 height 20
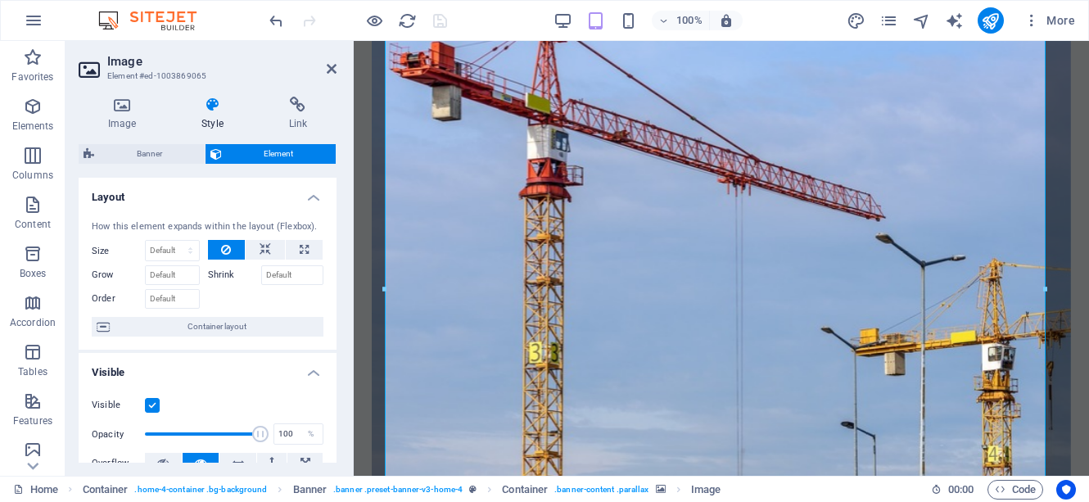
click at [760, 12] on div "100% More" at bounding box center [674, 20] width 816 height 26
click at [811, 22] on div "100% More" at bounding box center [674, 20] width 816 height 26
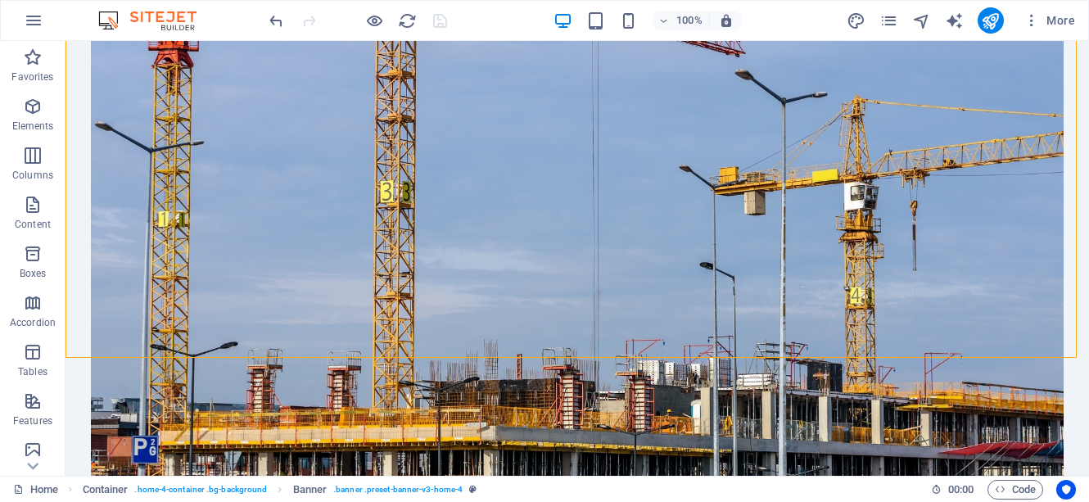
scroll to position [554, 0]
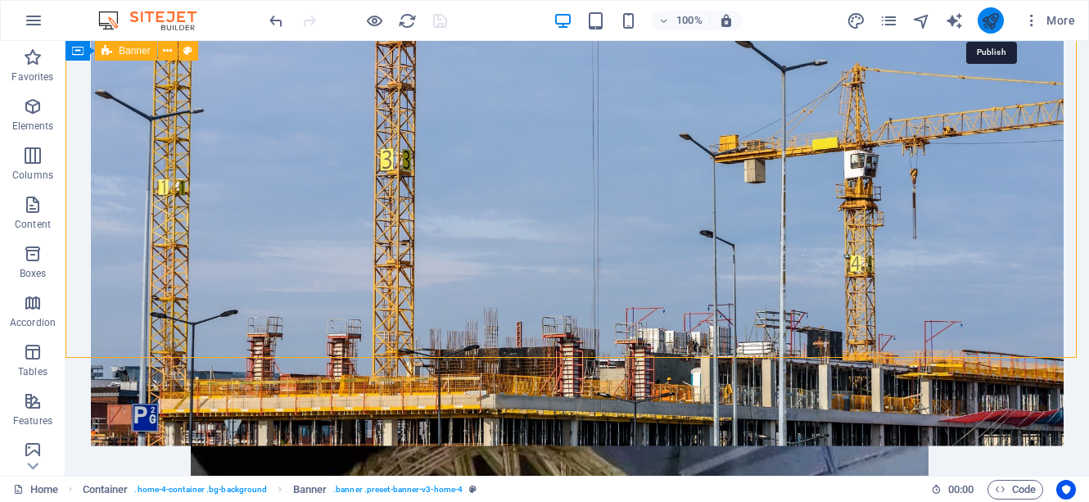
click at [991, 25] on icon "publish" at bounding box center [990, 20] width 19 height 19
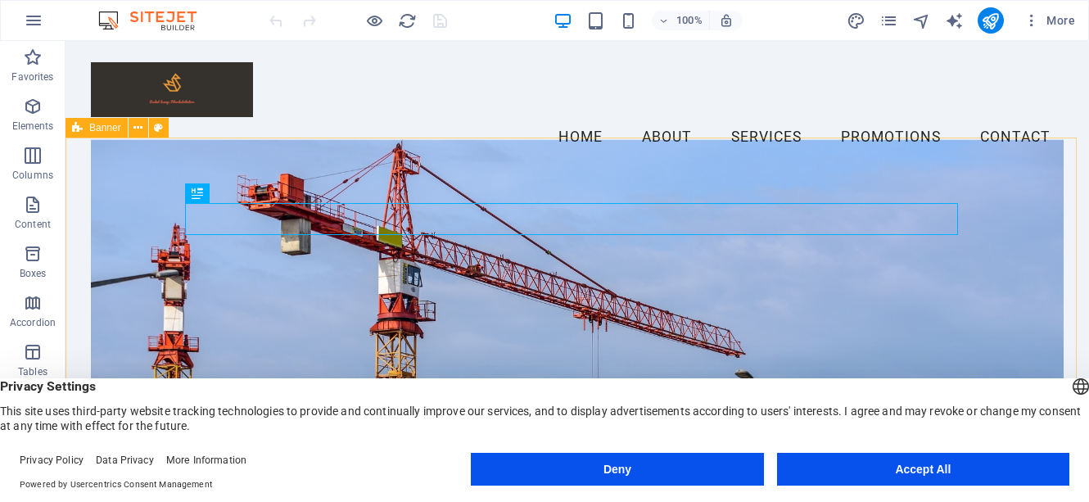
click at [927, 473] on button "Accept All" at bounding box center [923, 469] width 292 height 33
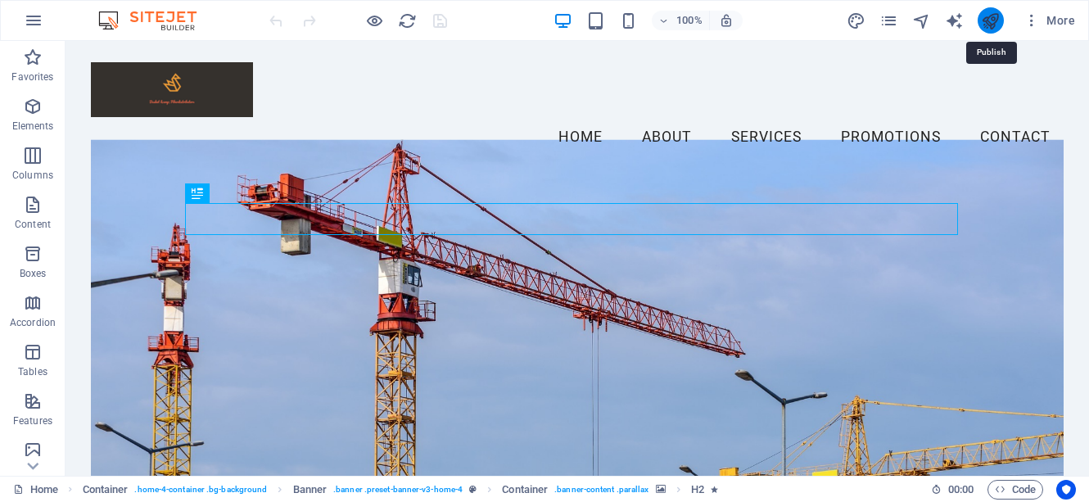
click at [990, 19] on icon "publish" at bounding box center [990, 20] width 19 height 19
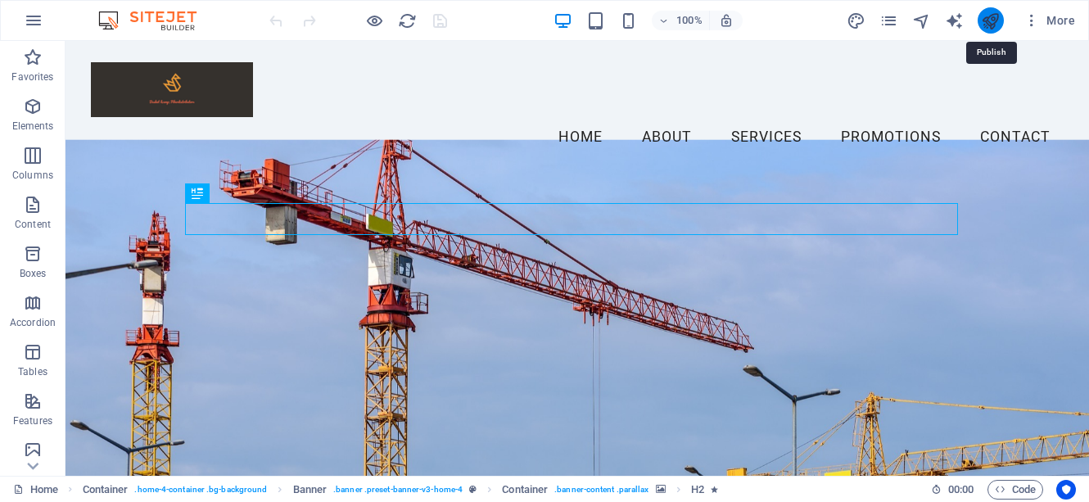
click at [992, 20] on icon "publish" at bounding box center [990, 20] width 19 height 19
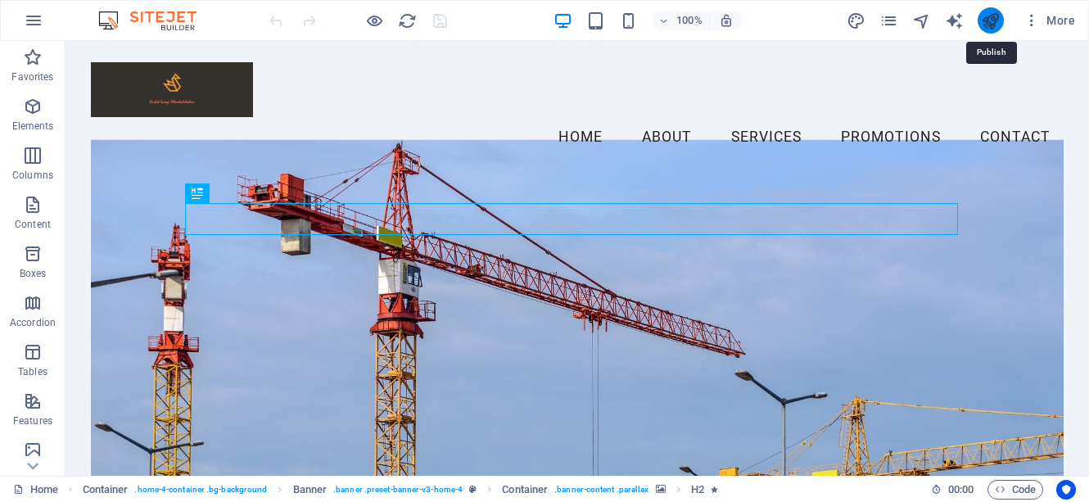
click at [993, 20] on icon "publish" at bounding box center [990, 20] width 19 height 19
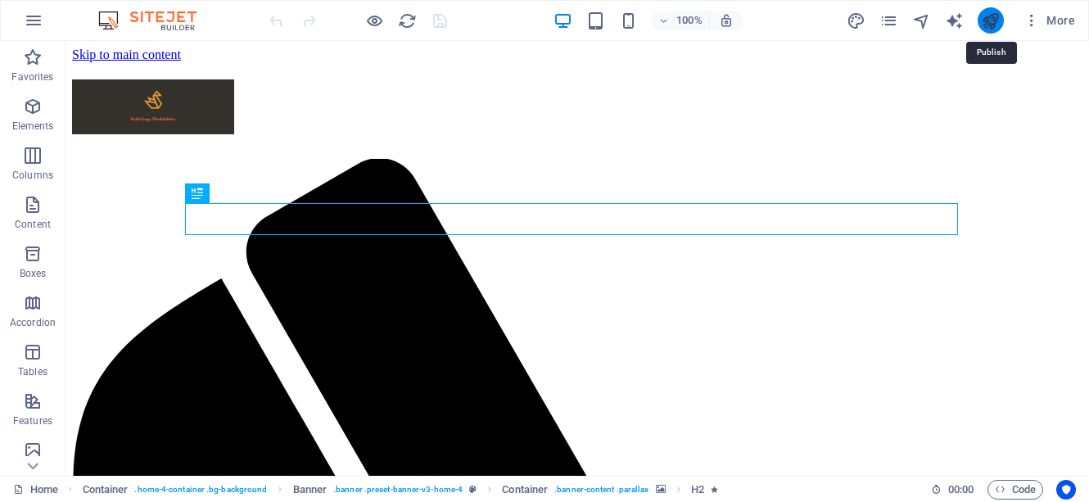
click at [989, 22] on icon "publish" at bounding box center [990, 20] width 19 height 19
